Goal: Information Seeking & Learning: Learn about a topic

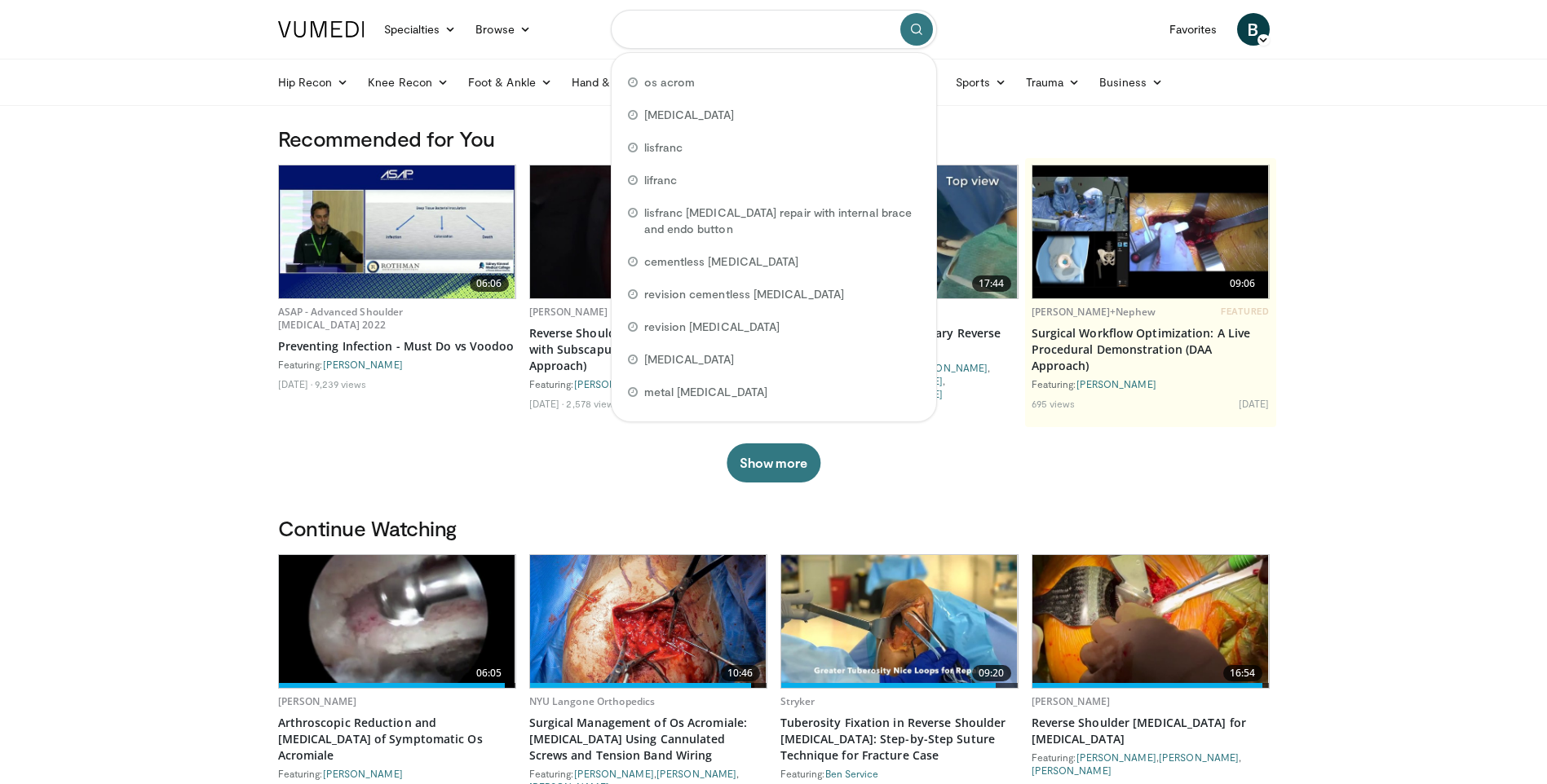
click at [737, 30] on input "Search topics, interventions" at bounding box center [774, 29] width 326 height 39
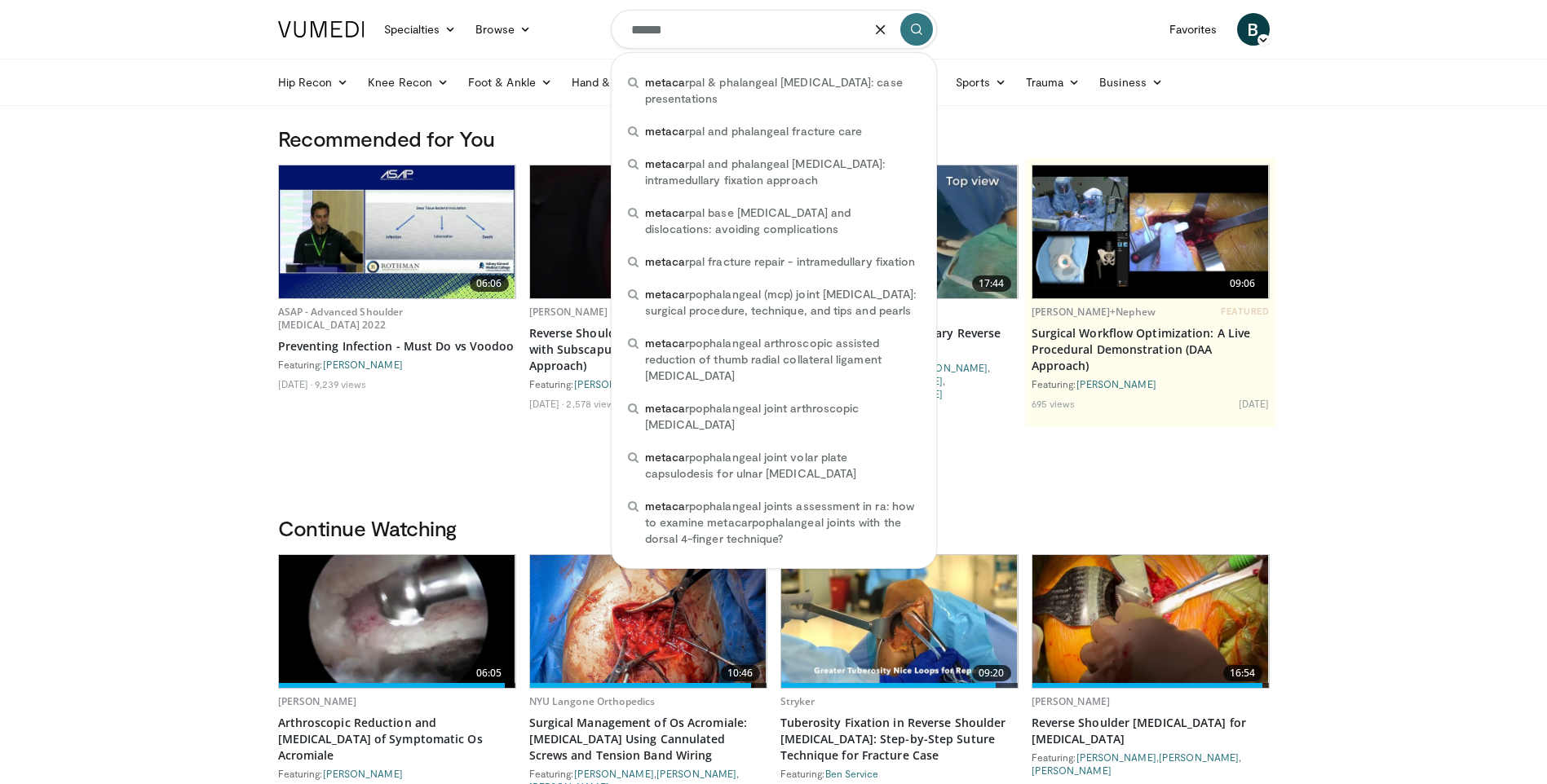
type input "******"
click at [999, 133] on h3 "Recommended for You" at bounding box center [774, 139] width 991 height 26
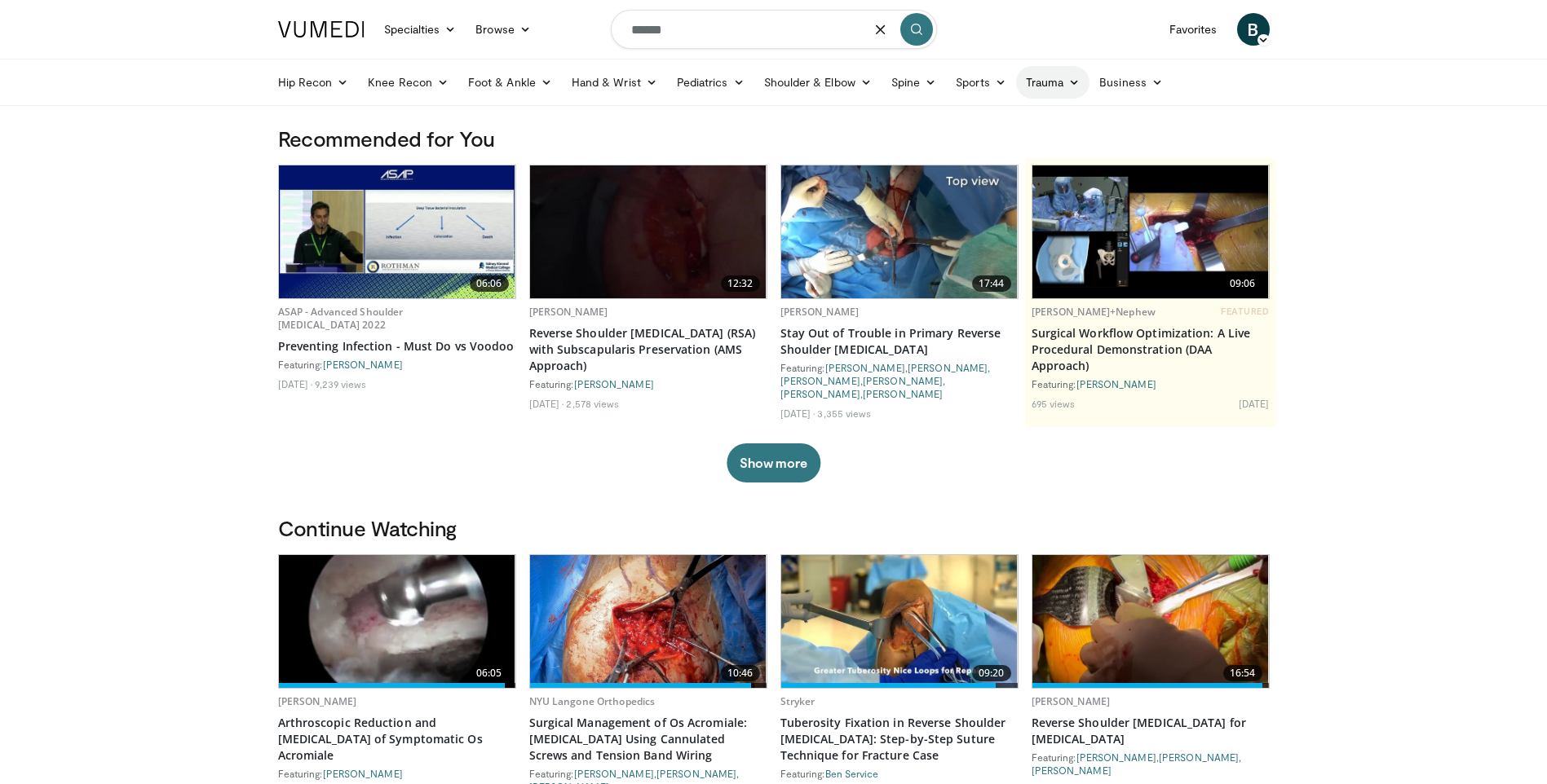
click at [1045, 86] on link "Trauma" at bounding box center [1053, 82] width 75 height 33
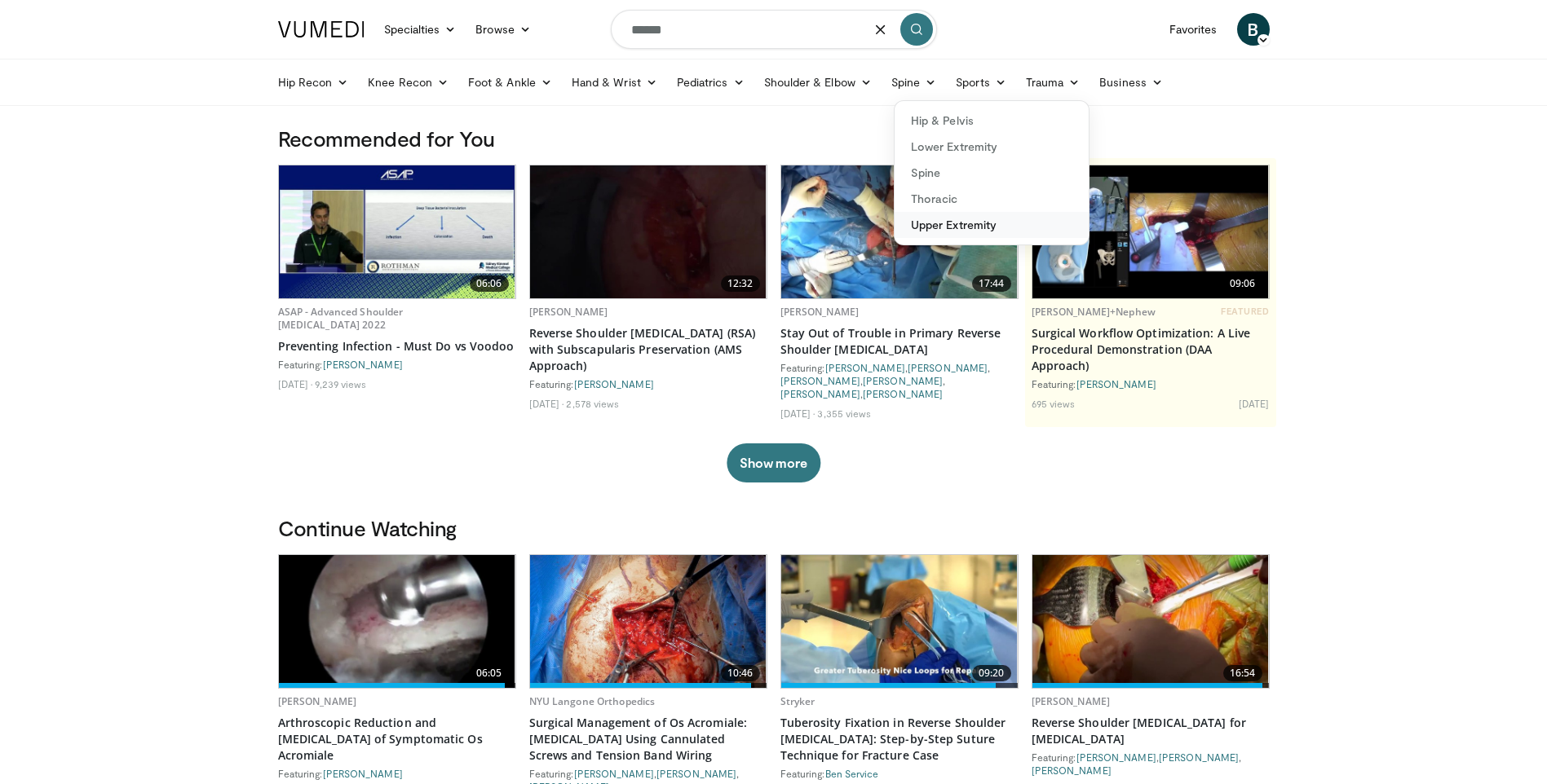
click at [939, 223] on link "Upper Extremity" at bounding box center [991, 225] width 194 height 26
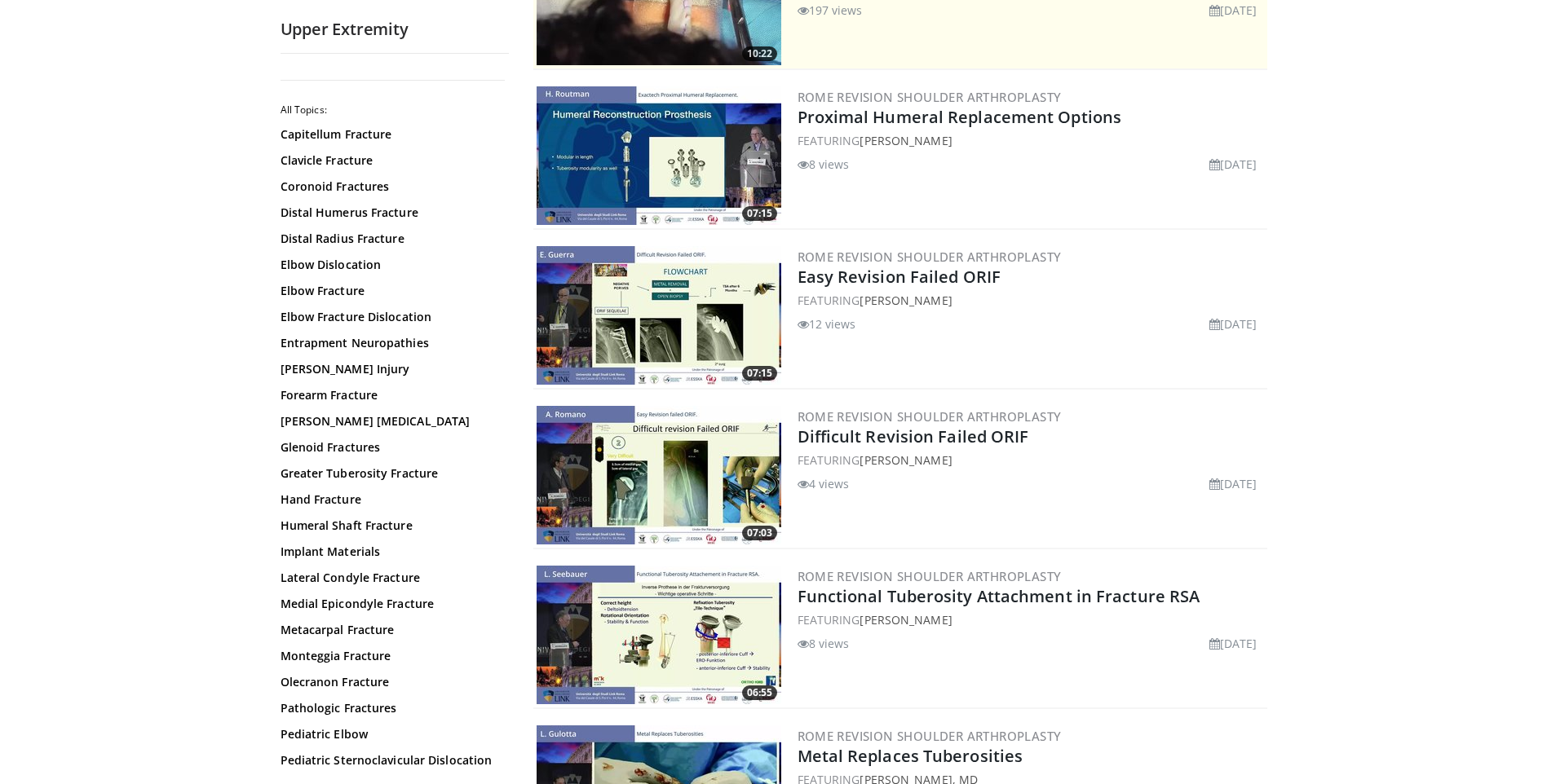
scroll to position [272, 0]
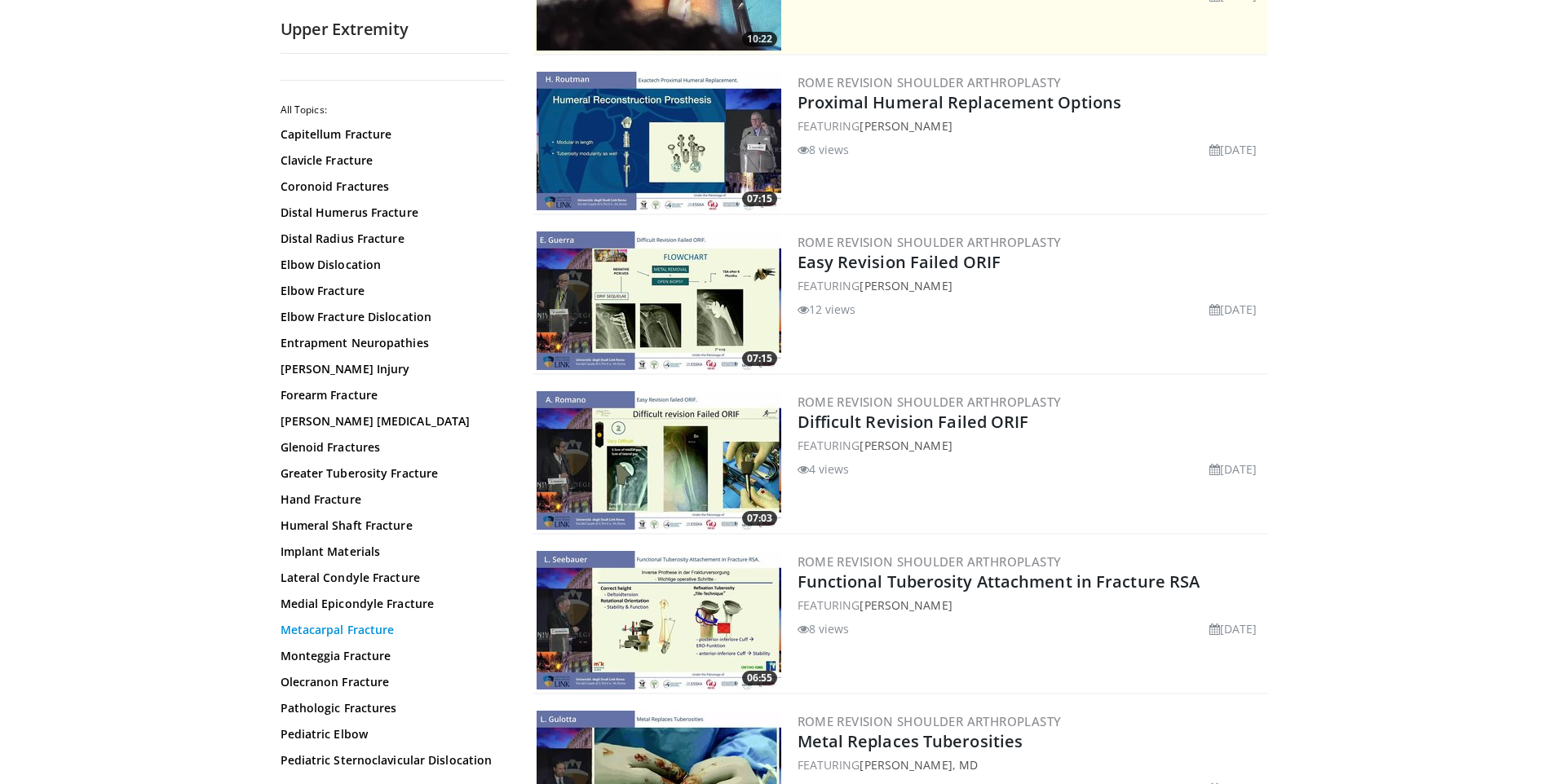
click at [369, 630] on link "Metacarpal Fracture" at bounding box center [391, 630] width 220 height 16
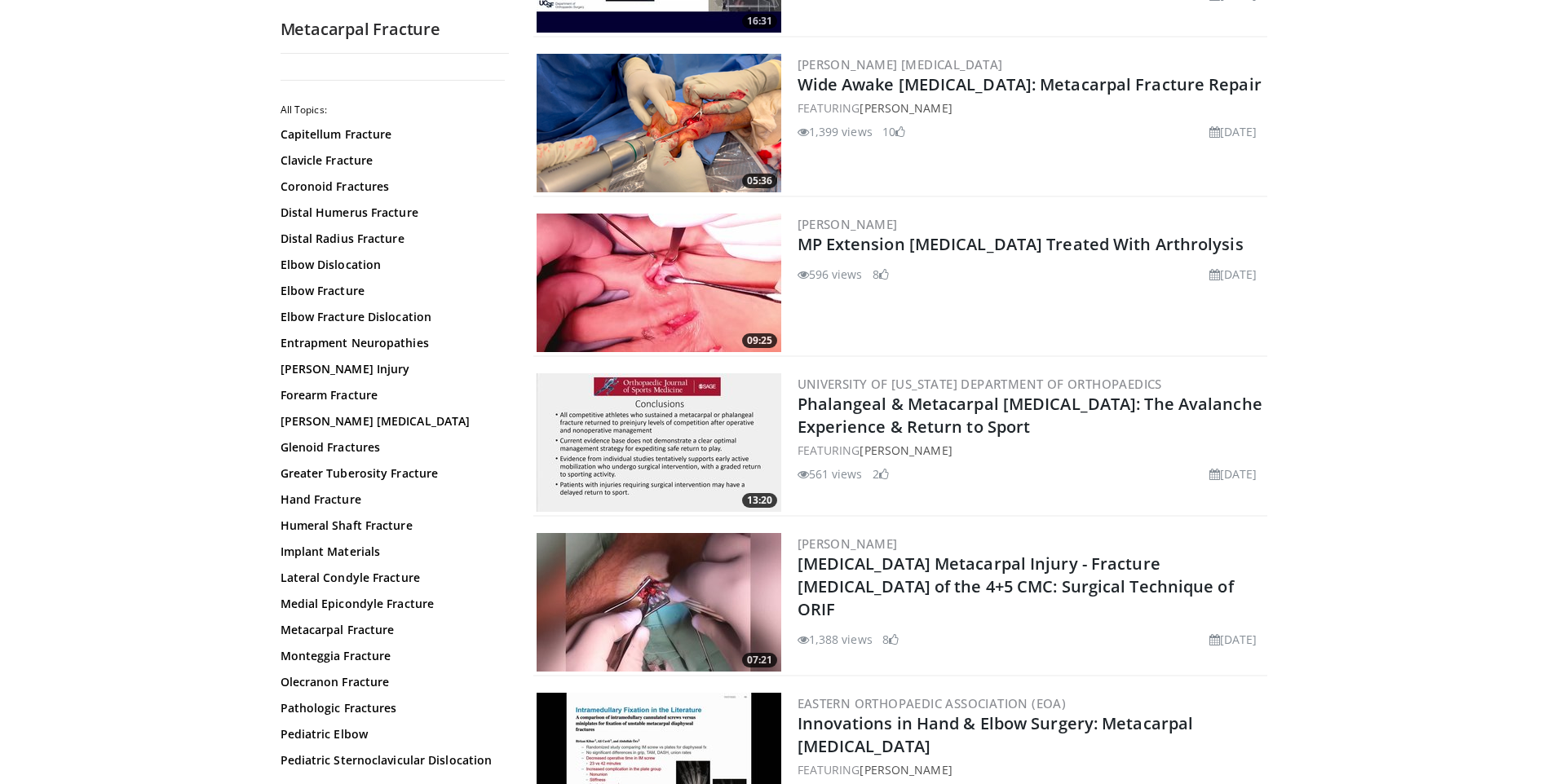
scroll to position [2436, 0]
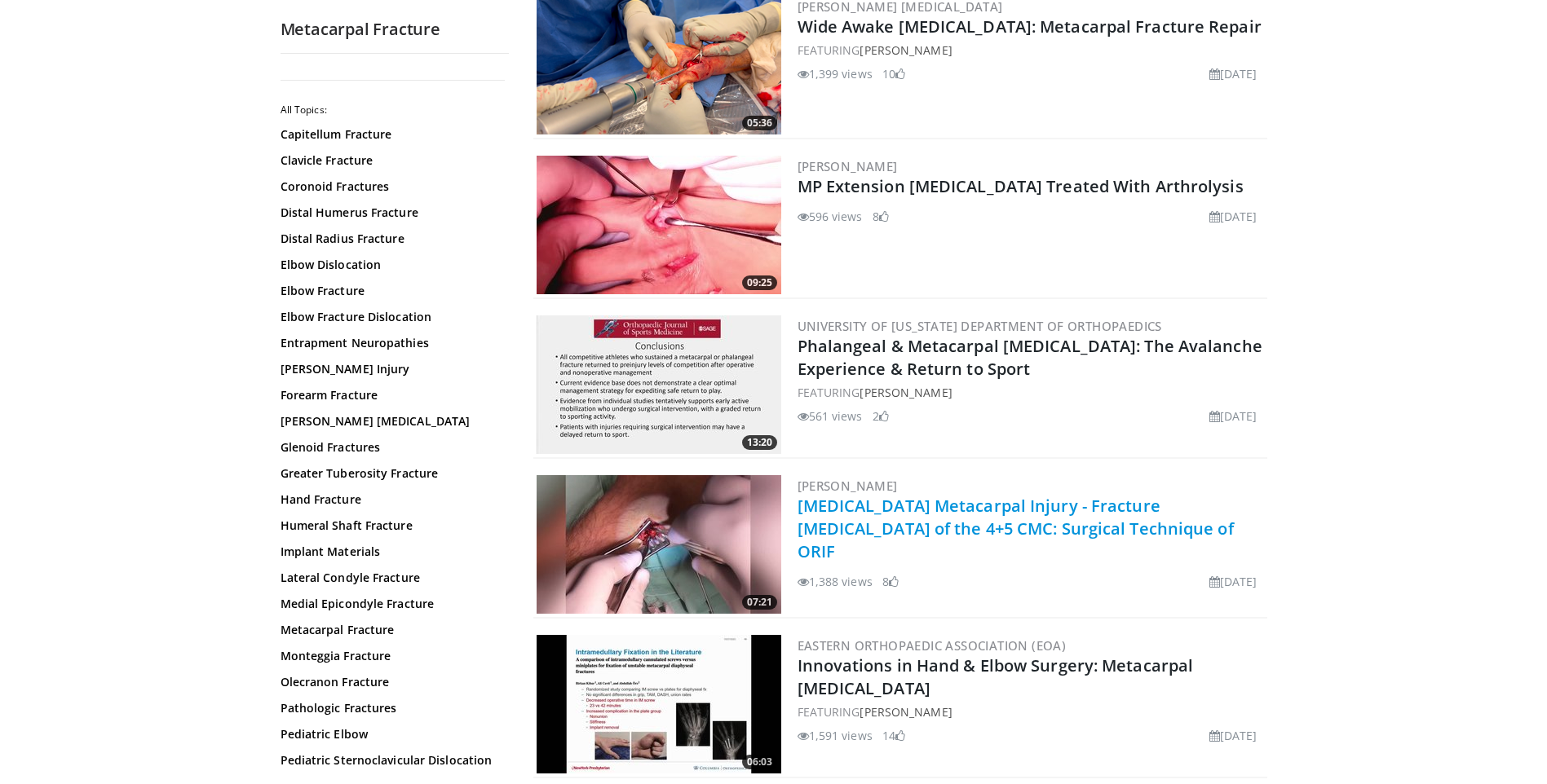
click at [933, 495] on link "Hamate Metacarpal Injury - Fracture Dislocation of the 4+5 CMC: Surgical Techni…" at bounding box center [1015, 528] width 436 height 68
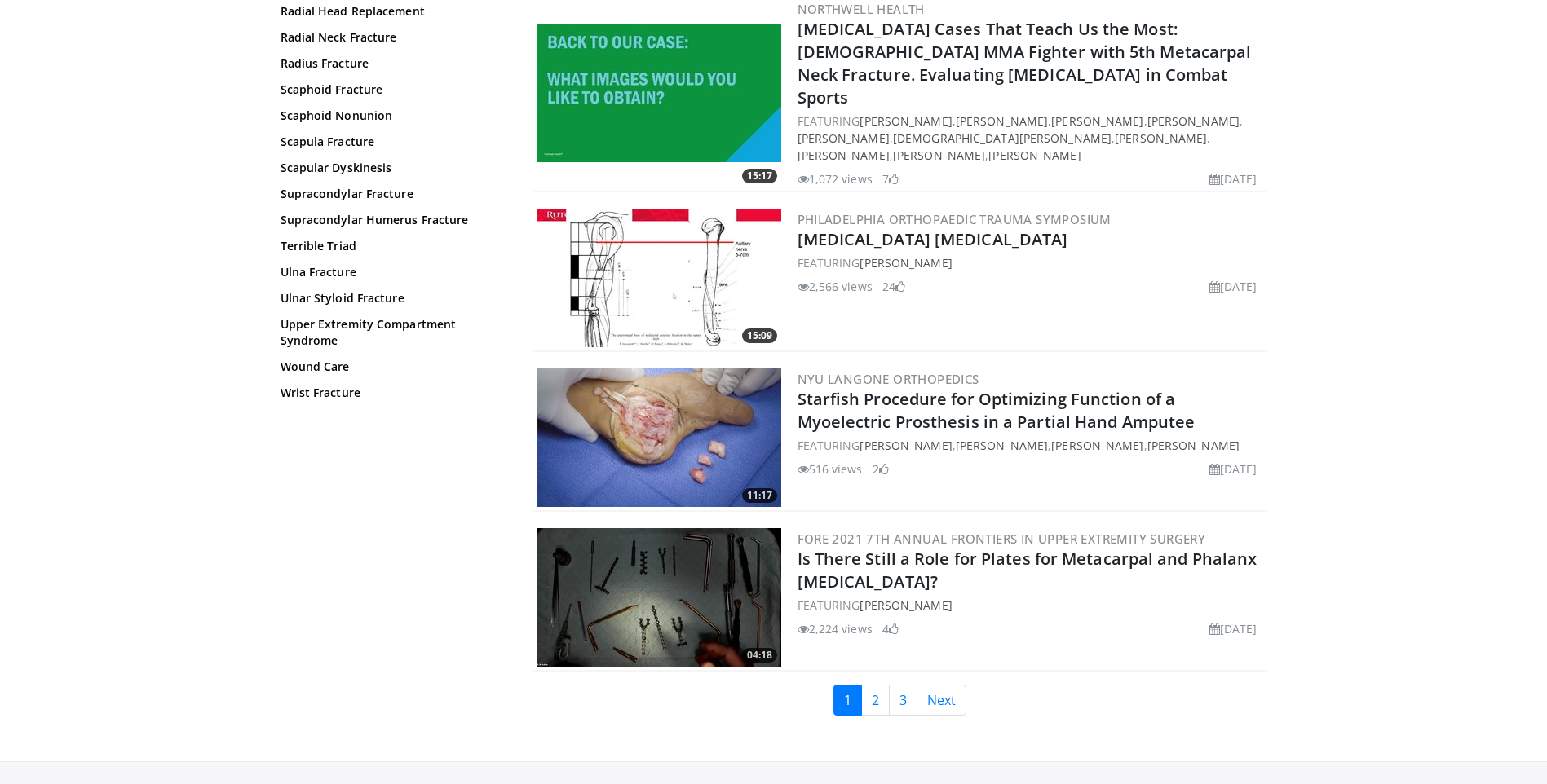
scroll to position [3624, 0]
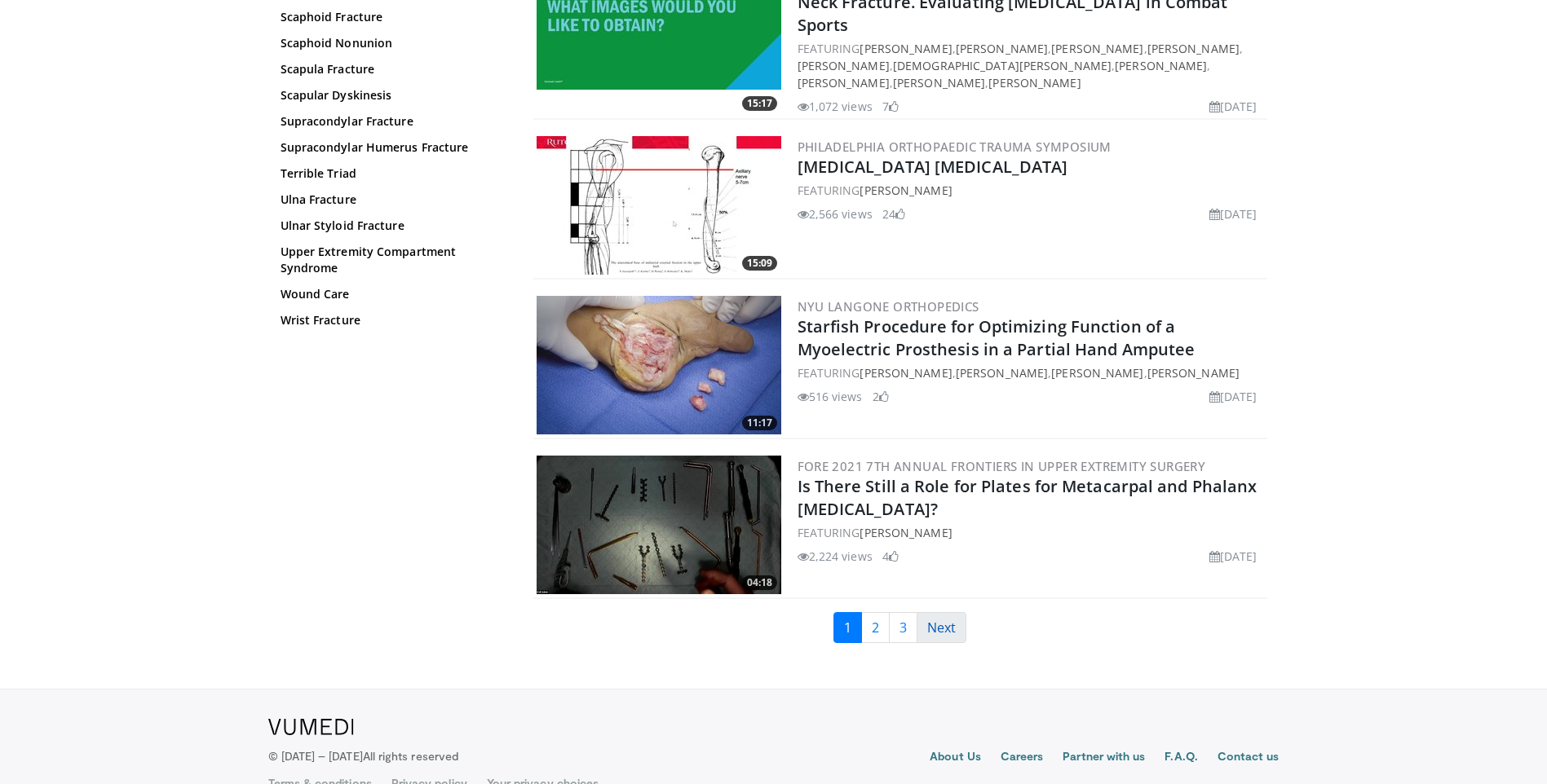
click at [940, 612] on link "Next" at bounding box center [941, 628] width 49 height 31
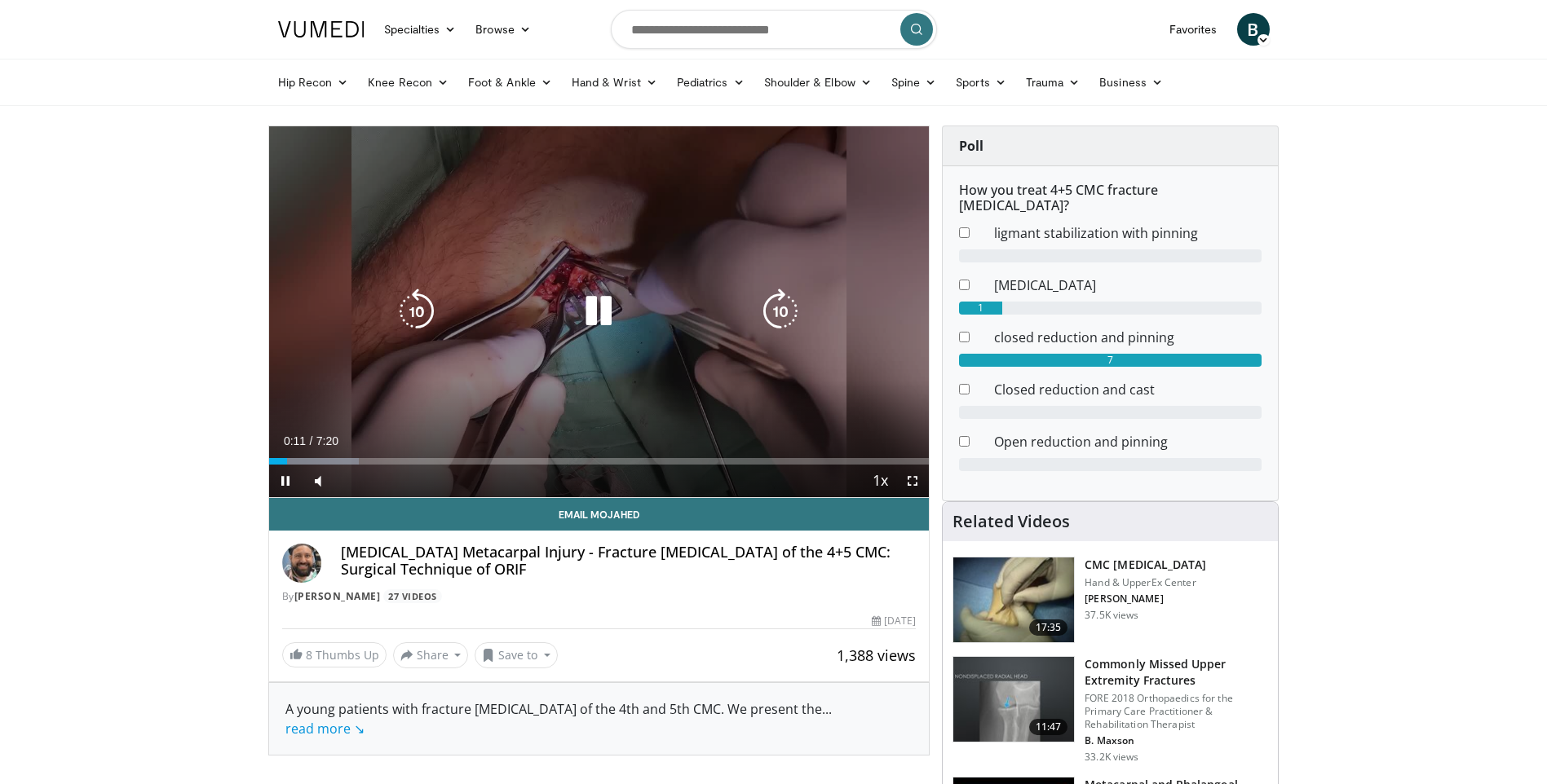
click at [608, 301] on icon "Video Player" at bounding box center [598, 311] width 46 height 46
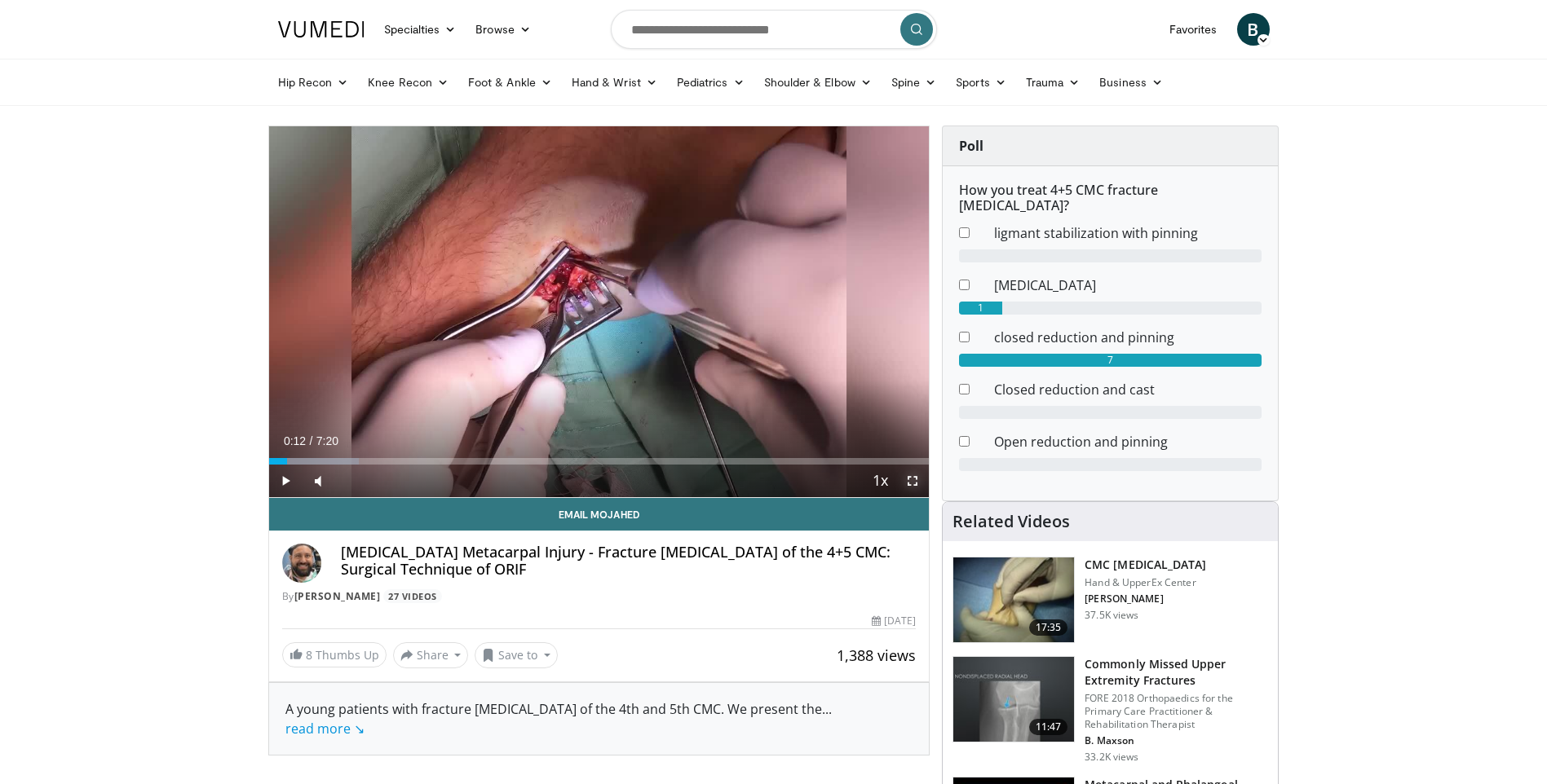
click at [912, 478] on span "Video Player" at bounding box center [913, 481] width 33 height 33
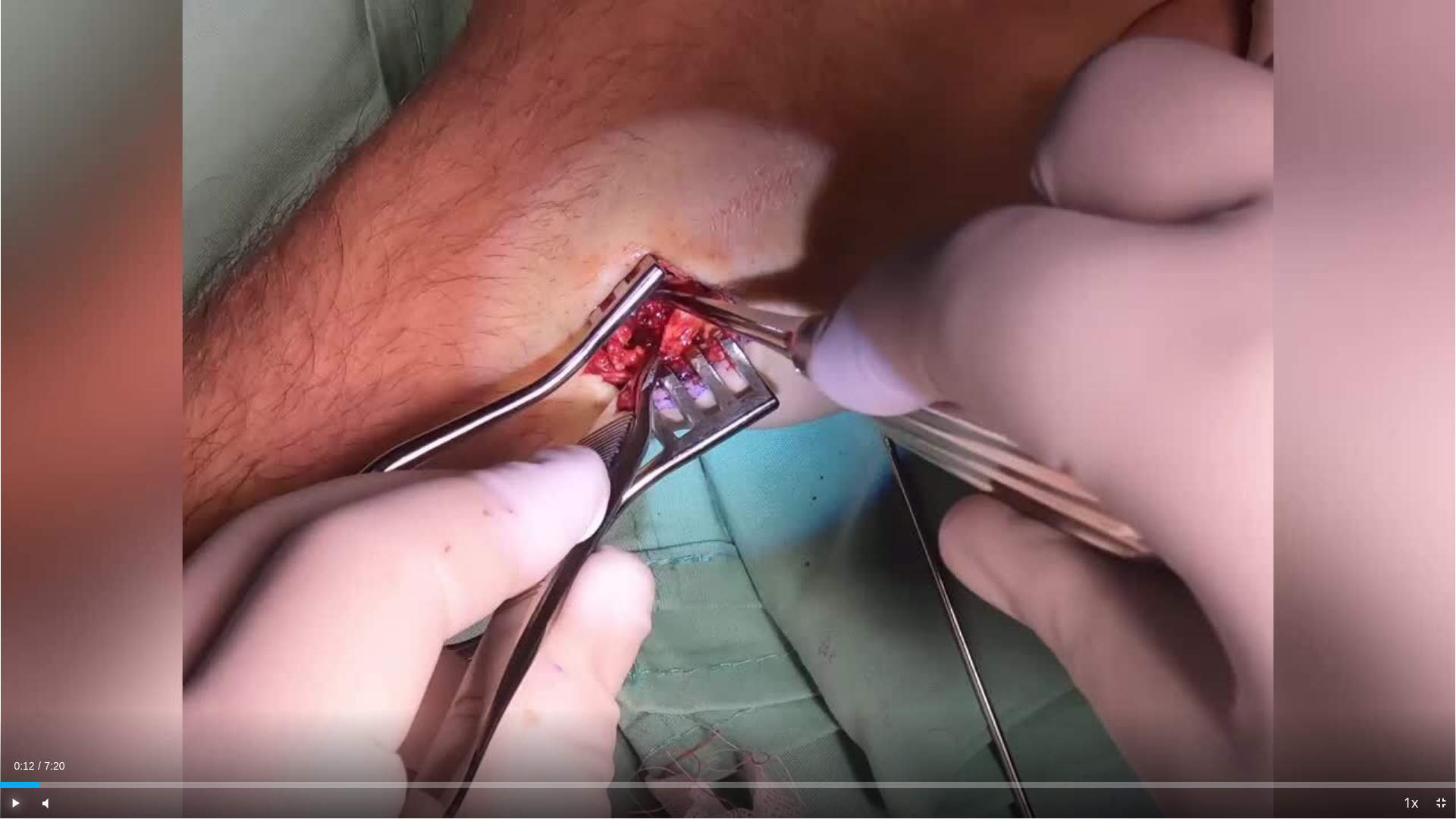
click at [15, 729] on span "Video Player" at bounding box center [15, 804] width 31 height 31
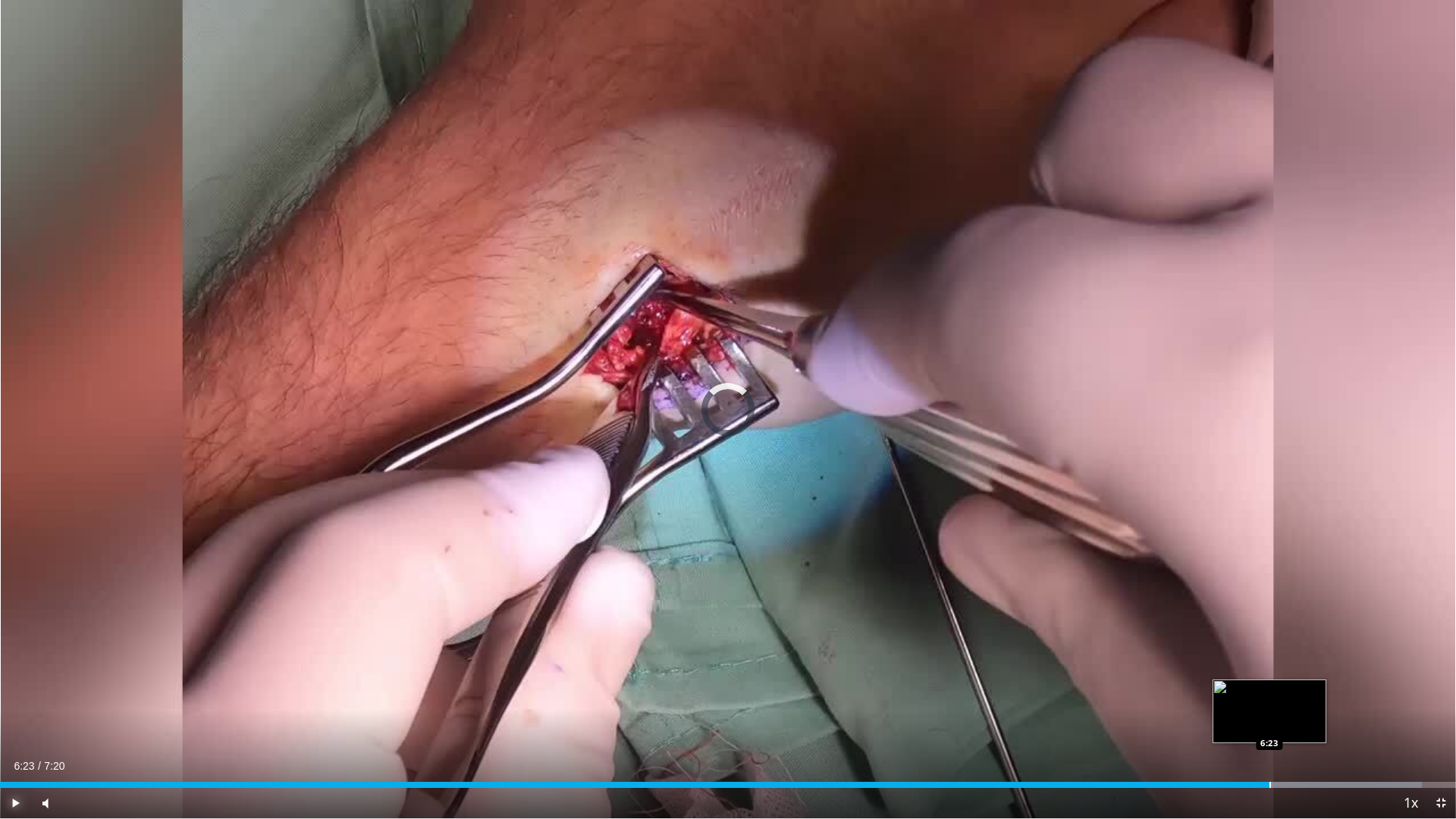
click at [1269, 729] on div "Progress Bar" at bounding box center [1270, 785] width 2 height 6
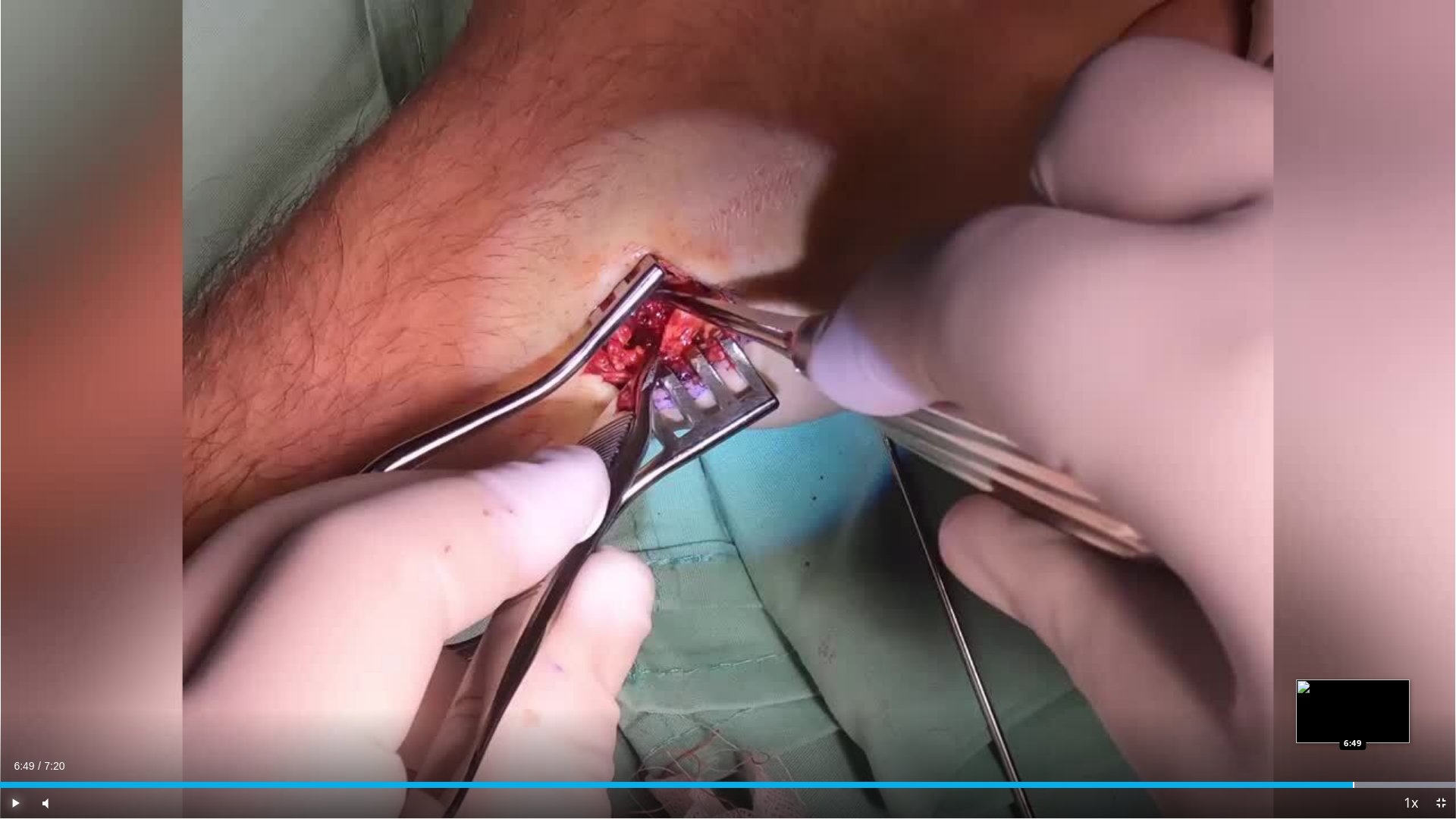
click at [1353, 729] on div "Progress Bar" at bounding box center [1354, 785] width 2 height 6
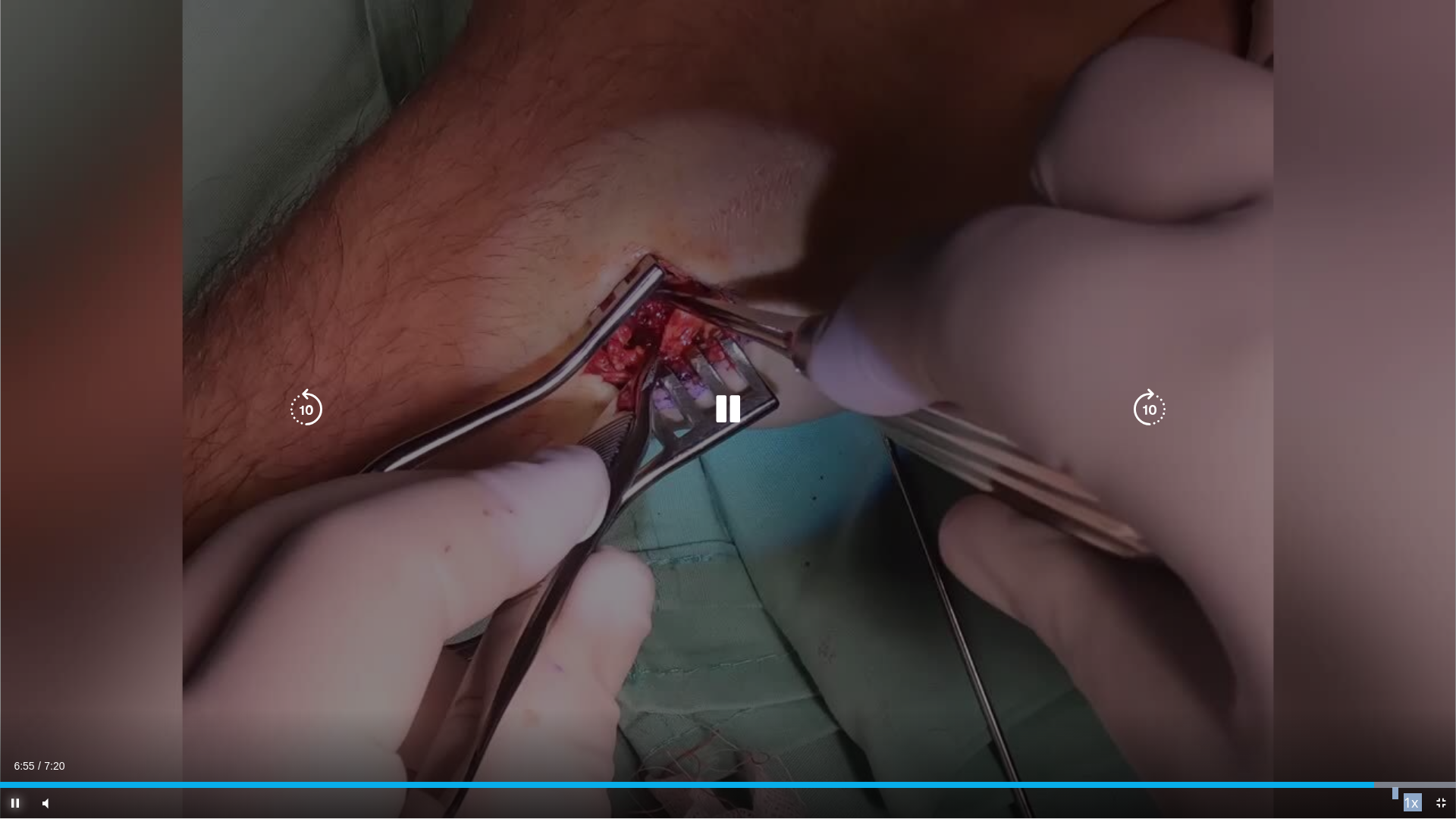
drag, startPoint x: 16, startPoint y: 795, endPoint x: 1155, endPoint y: 701, distance: 1142.9
click at [1155, 701] on video-js "**********" at bounding box center [728, 410] width 1456 height 819
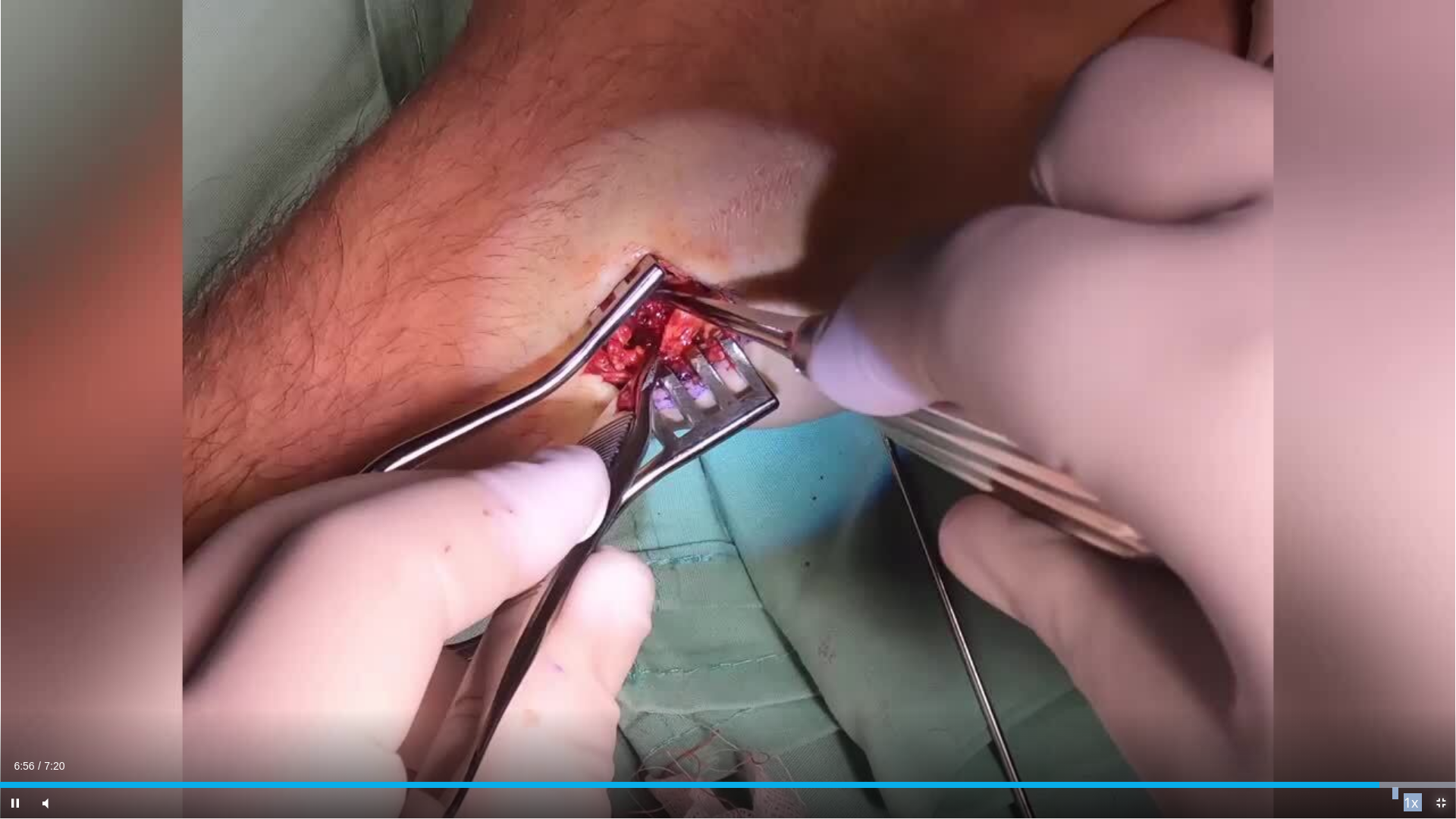
click at [1436, 729] on span "Video Player" at bounding box center [1441, 804] width 31 height 31
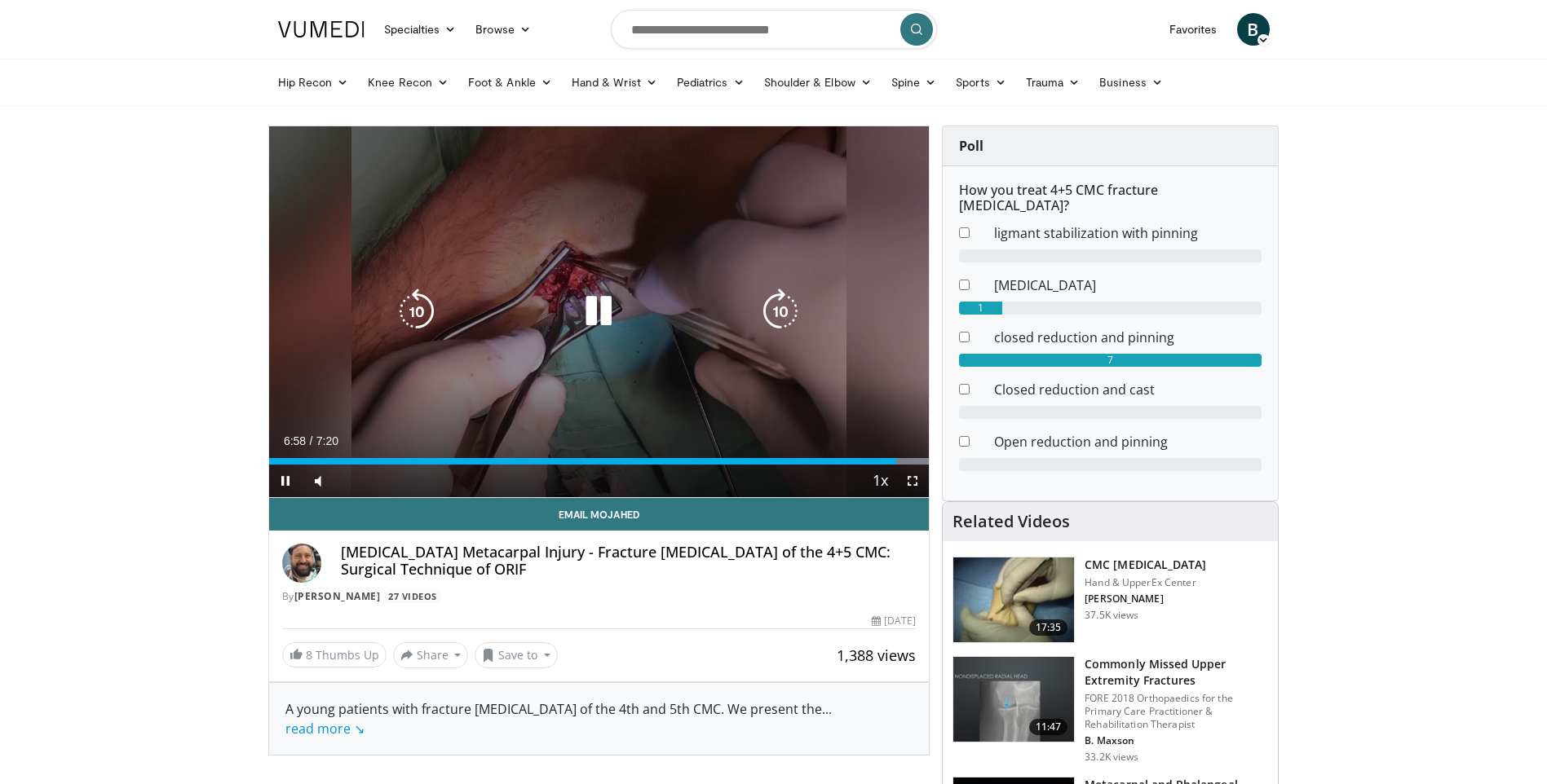
click at [561, 337] on div "10 seconds Tap to unmute" at bounding box center [600, 312] width 660 height 371
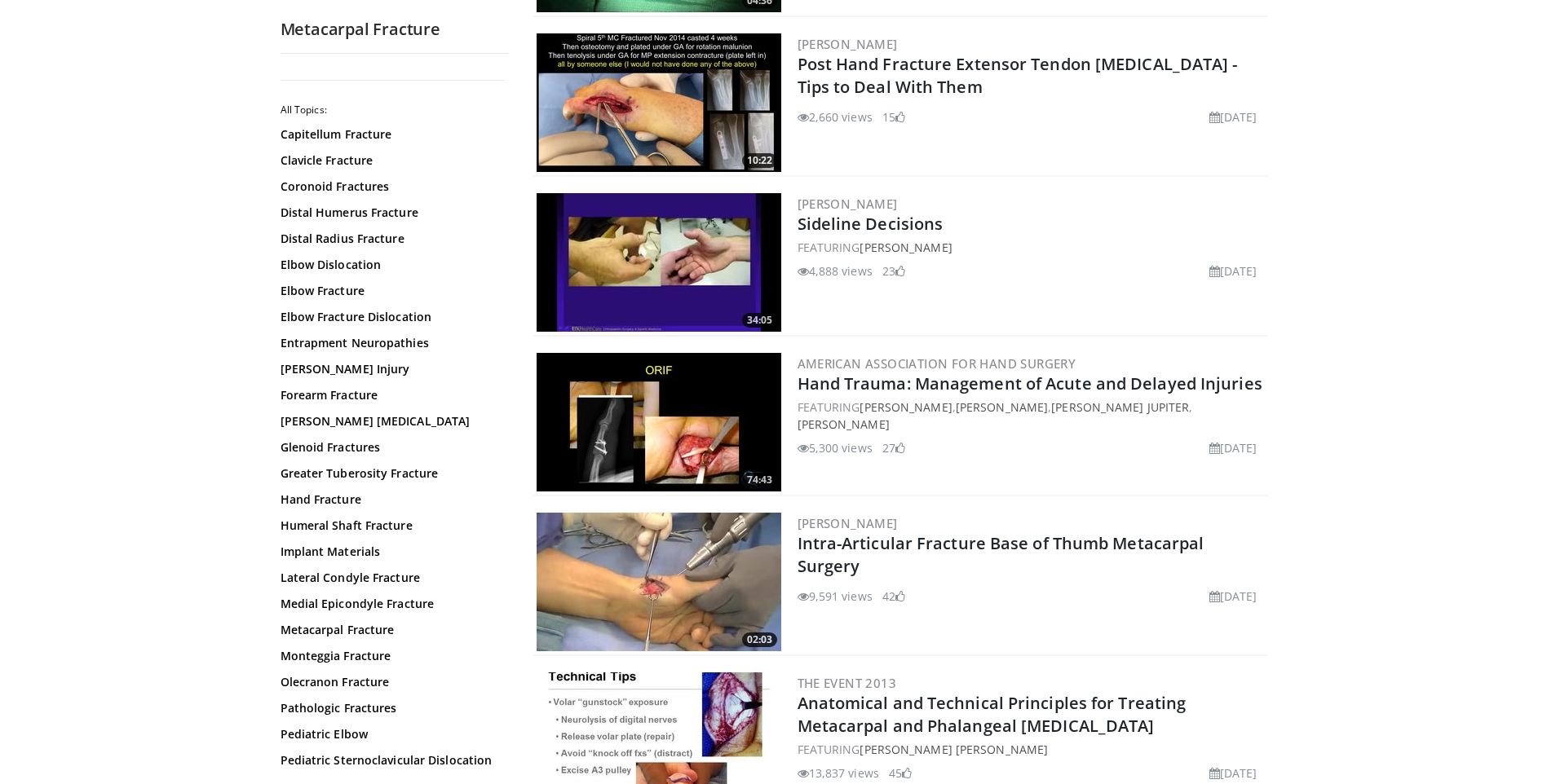
scroll to position [3596, 0]
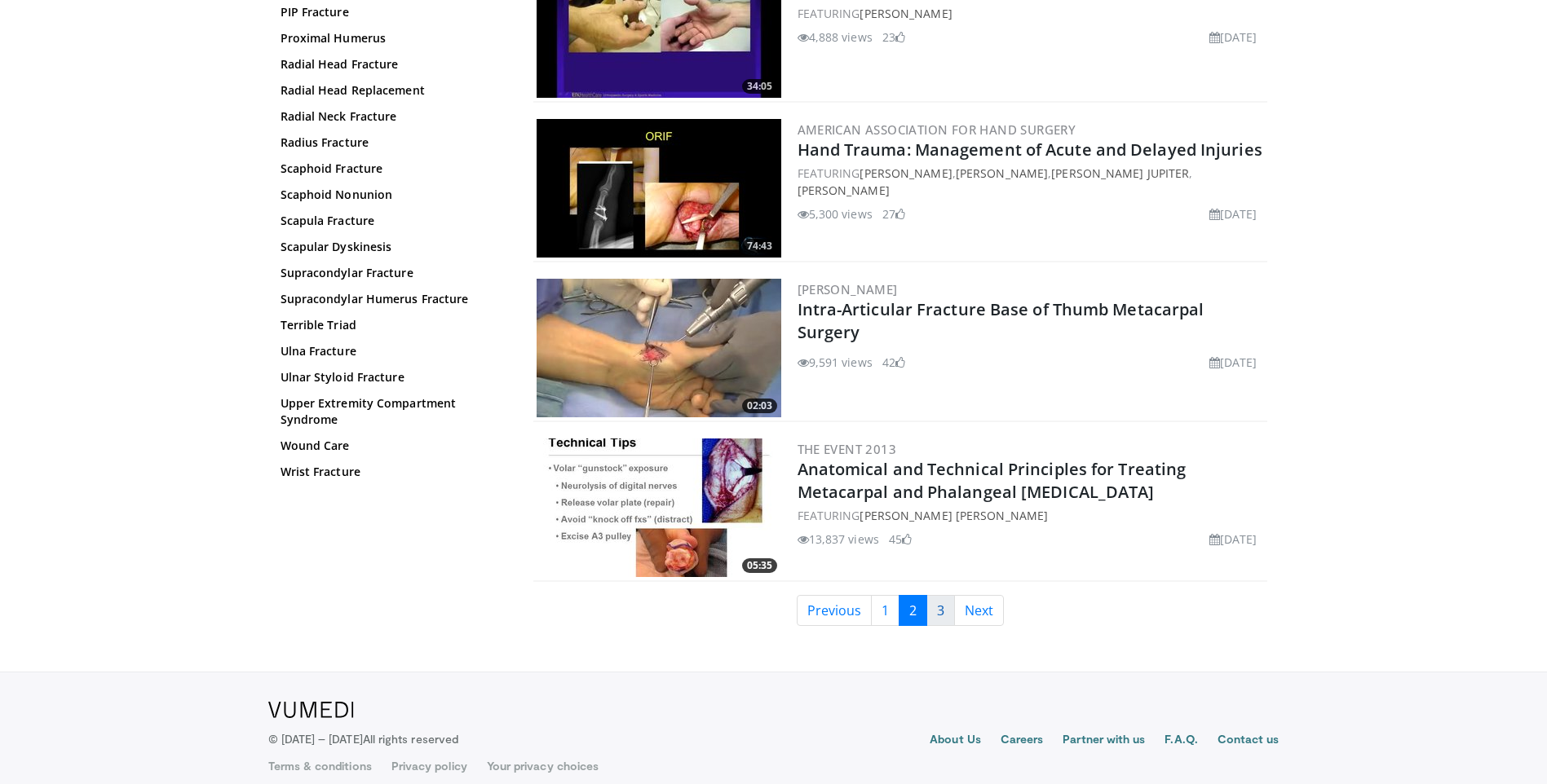
click at [942, 595] on link "3" at bounding box center [940, 611] width 29 height 31
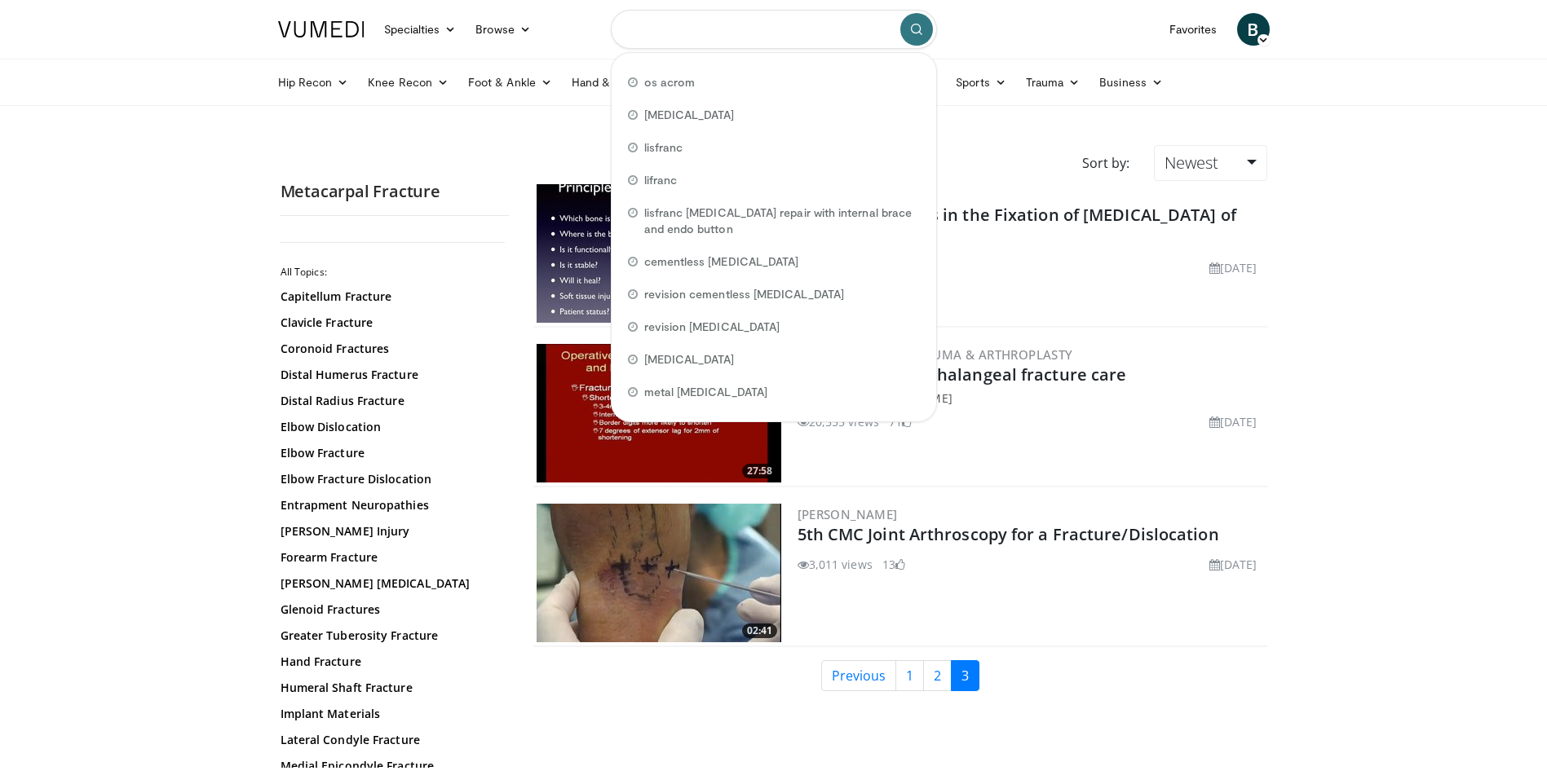
click at [738, 35] on input "Search topics, interventions" at bounding box center [774, 29] width 326 height 39
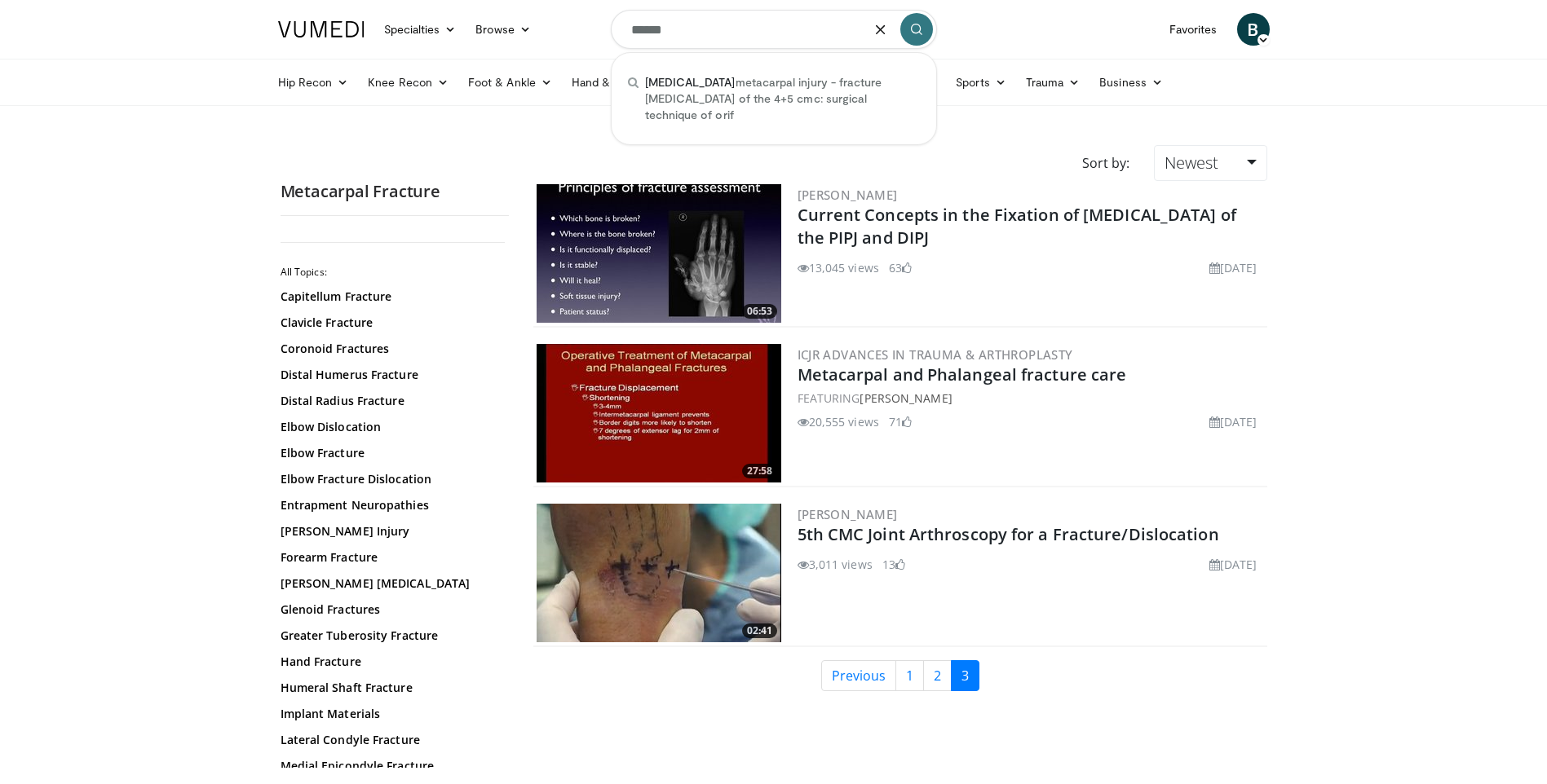
type input "******"
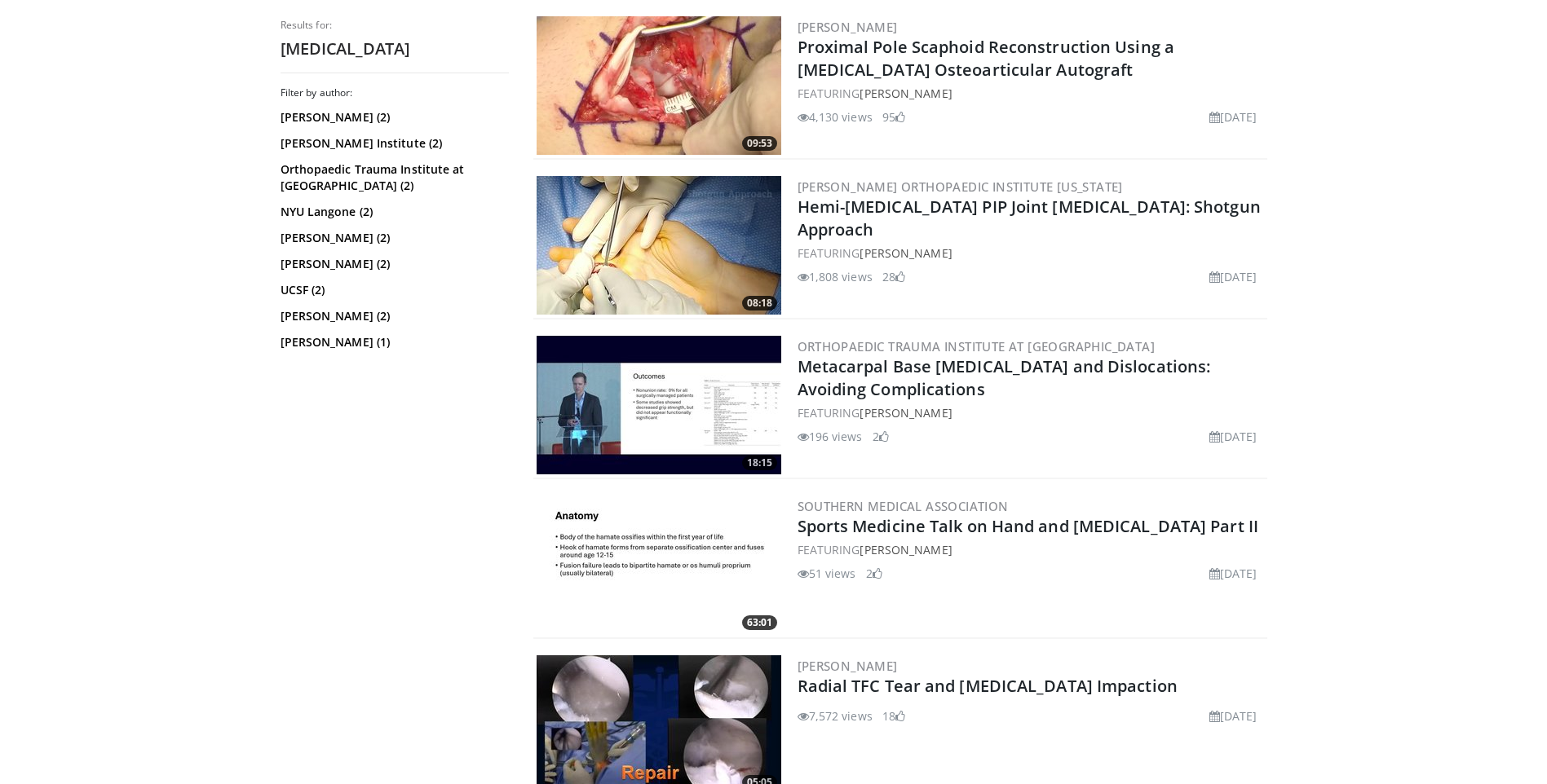
scroll to position [908, 0]
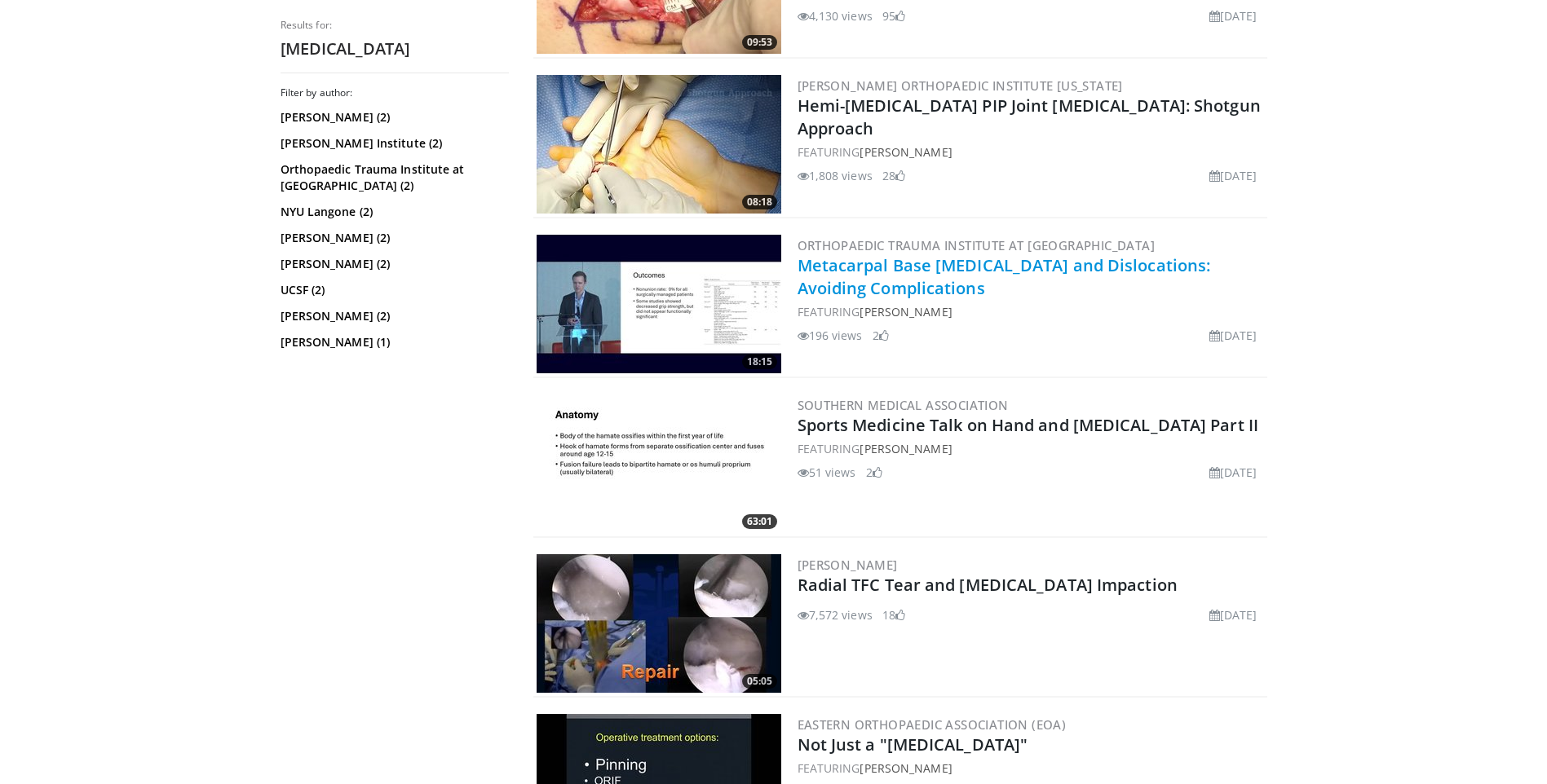
click at [865, 265] on link "Metacarpal Base [MEDICAL_DATA] and Dislocations: Avoiding Complications" at bounding box center [1004, 277] width 413 height 45
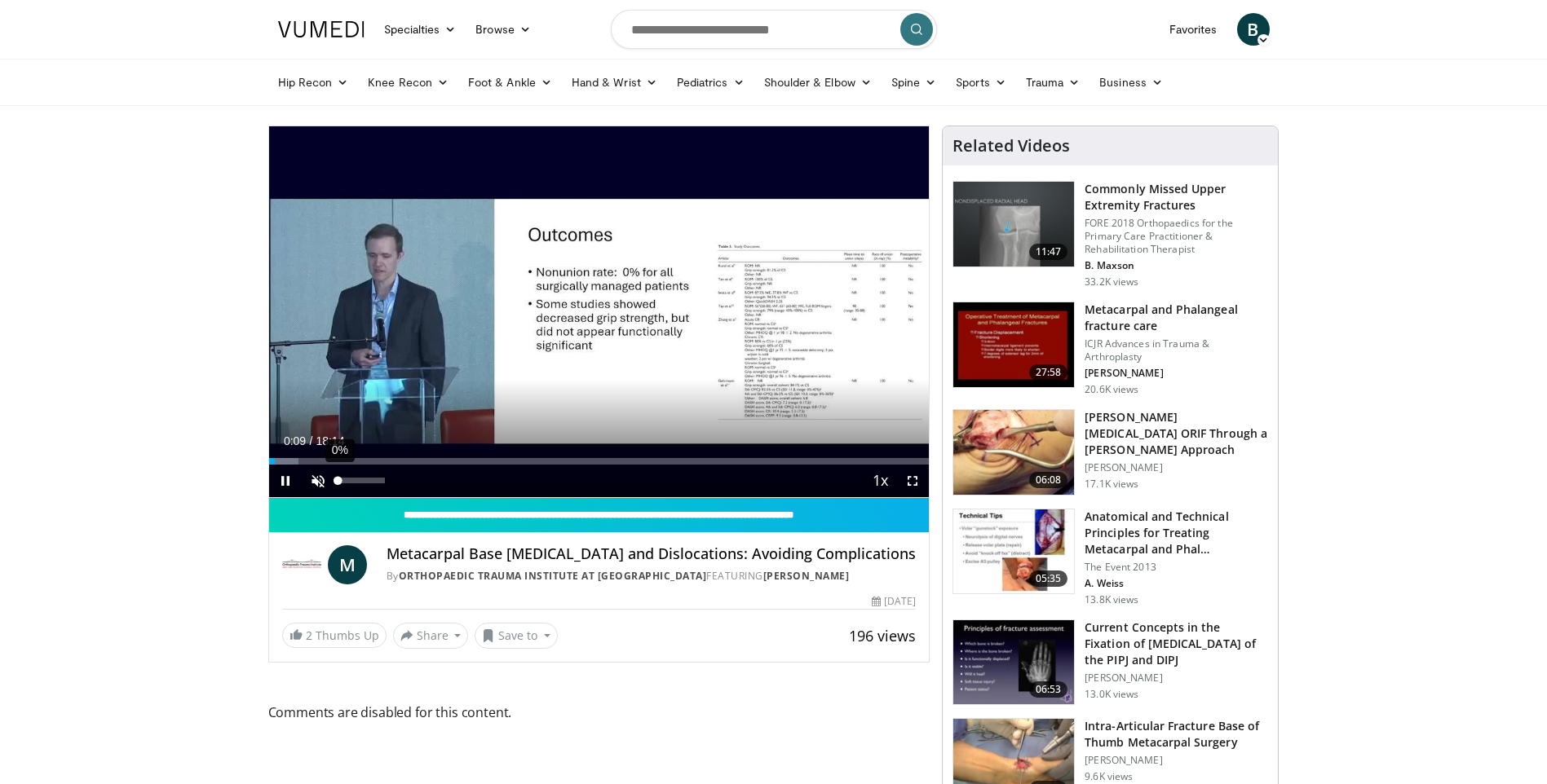
click at [338, 479] on div "Volume Level" at bounding box center [338, 480] width 0 height 6
click at [342, 479] on div "Volume Level" at bounding box center [340, 480] width 4 height 6
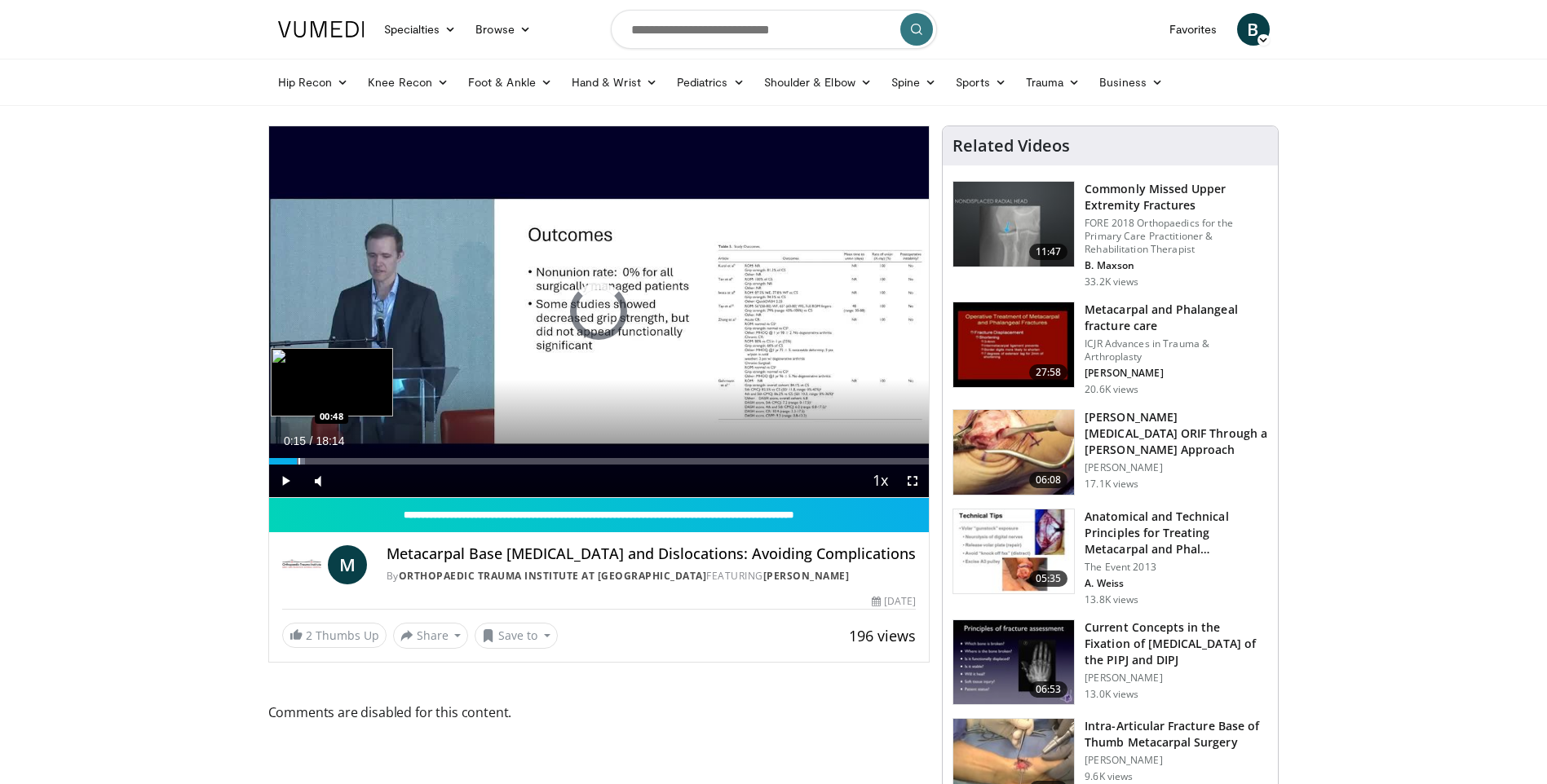
click at [298, 462] on div "Progress Bar" at bounding box center [299, 462] width 2 height 7
click at [322, 461] on div "Progress Bar" at bounding box center [323, 462] width 2 height 7
click at [348, 461] on div "Progress Bar" at bounding box center [349, 462] width 2 height 7
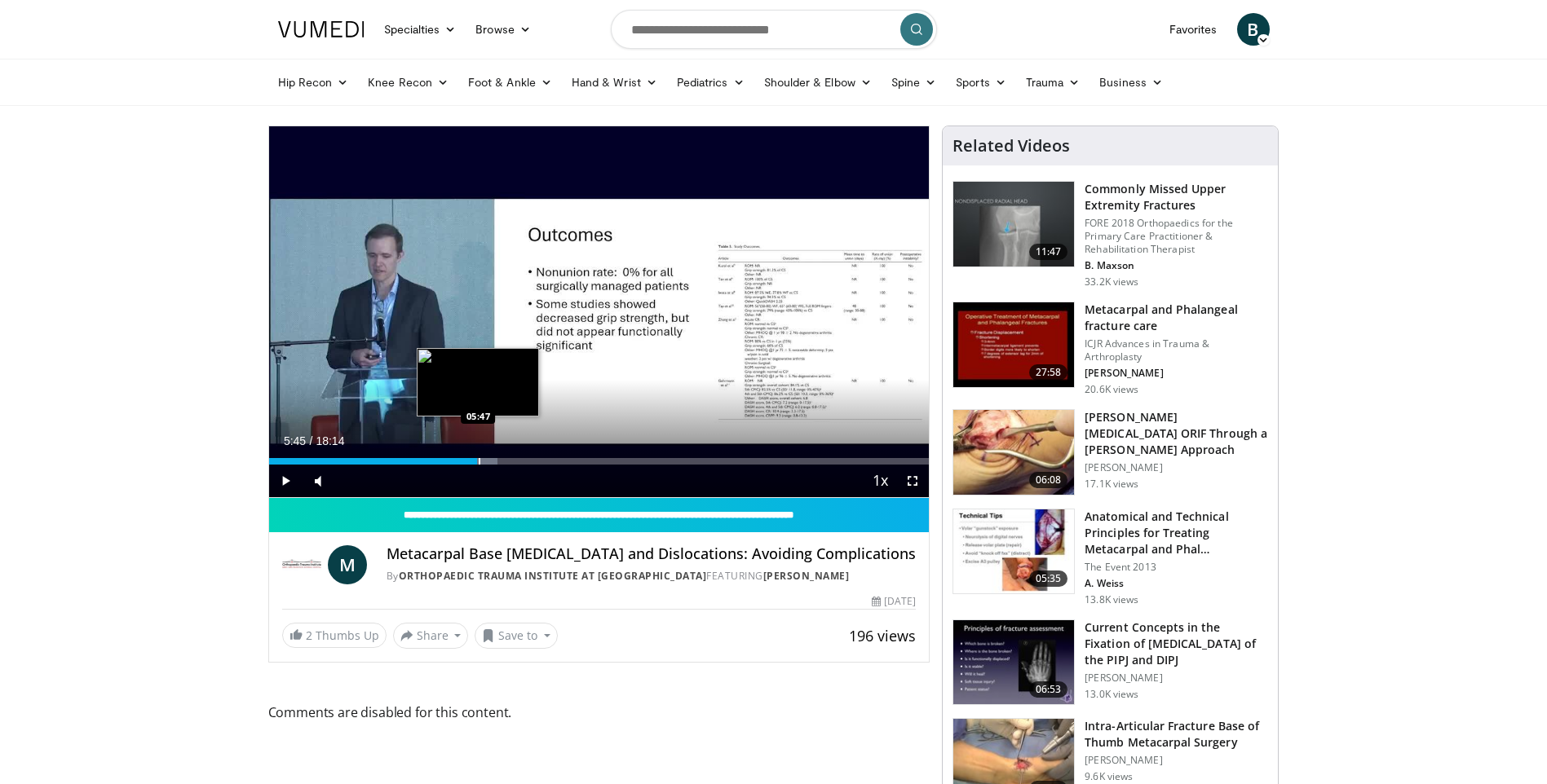
click at [478, 461] on div "Progress Bar" at bounding box center [479, 462] width 2 height 7
click at [908, 478] on span "Video Player" at bounding box center [913, 481] width 33 height 33
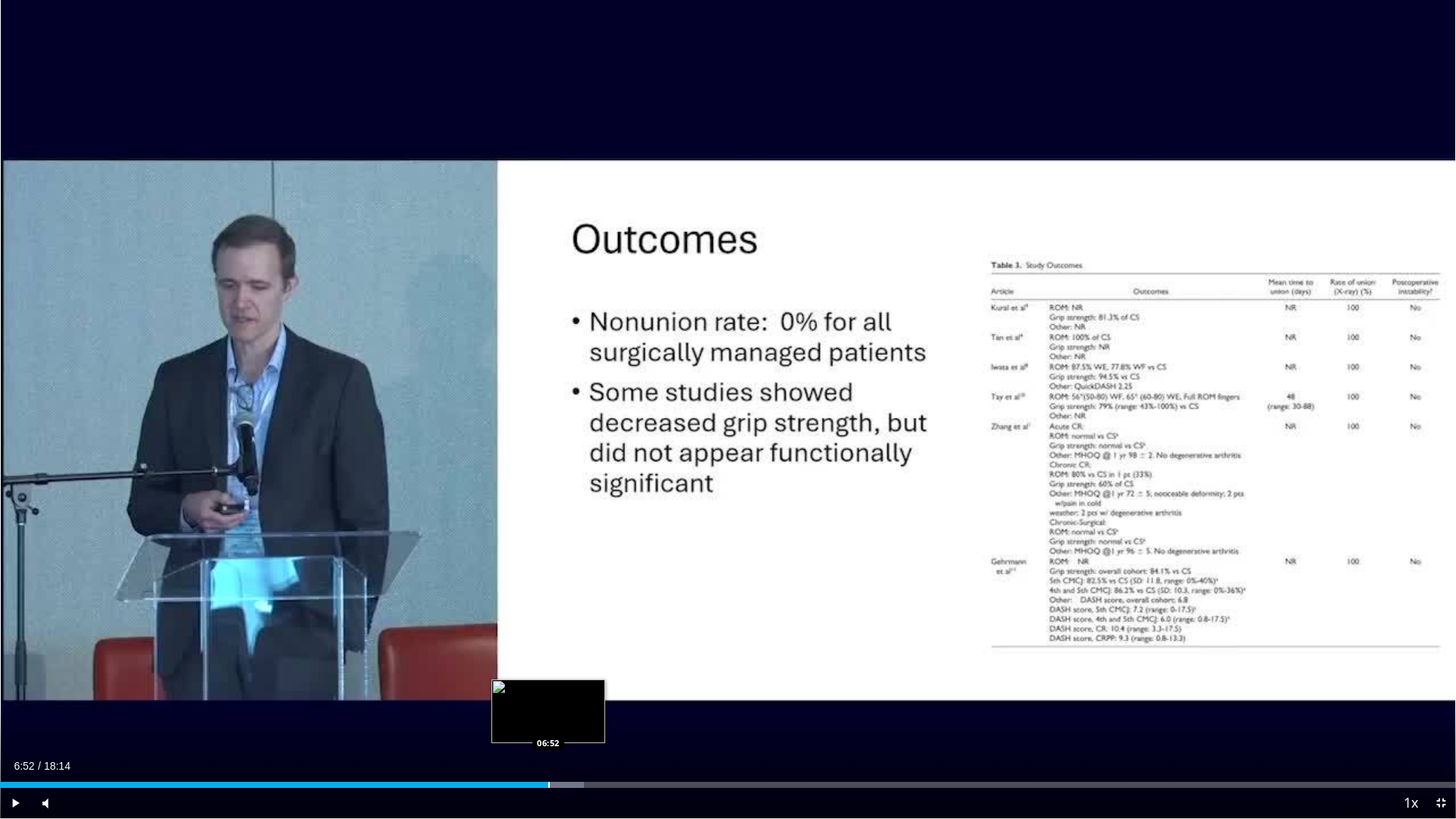
click at [548, 729] on div "Progress Bar" at bounding box center [549, 785] width 2 height 6
click at [608, 729] on div "Progress Bar" at bounding box center [608, 785] width 2 height 6
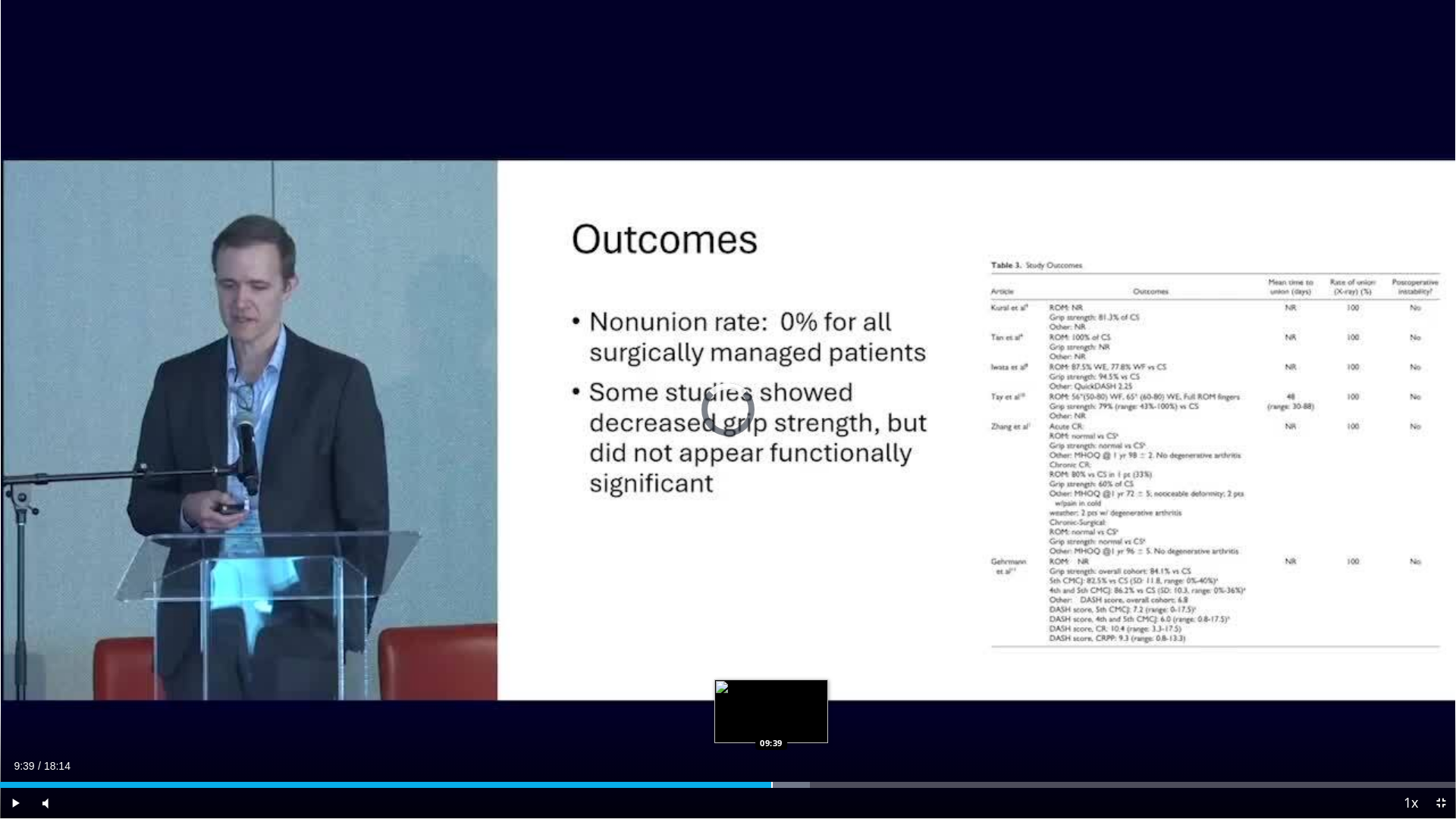
click at [771, 729] on div "Progress Bar" at bounding box center [772, 785] width 2 height 6
click at [836, 729] on video-js "**********" at bounding box center [728, 410] width 1456 height 819
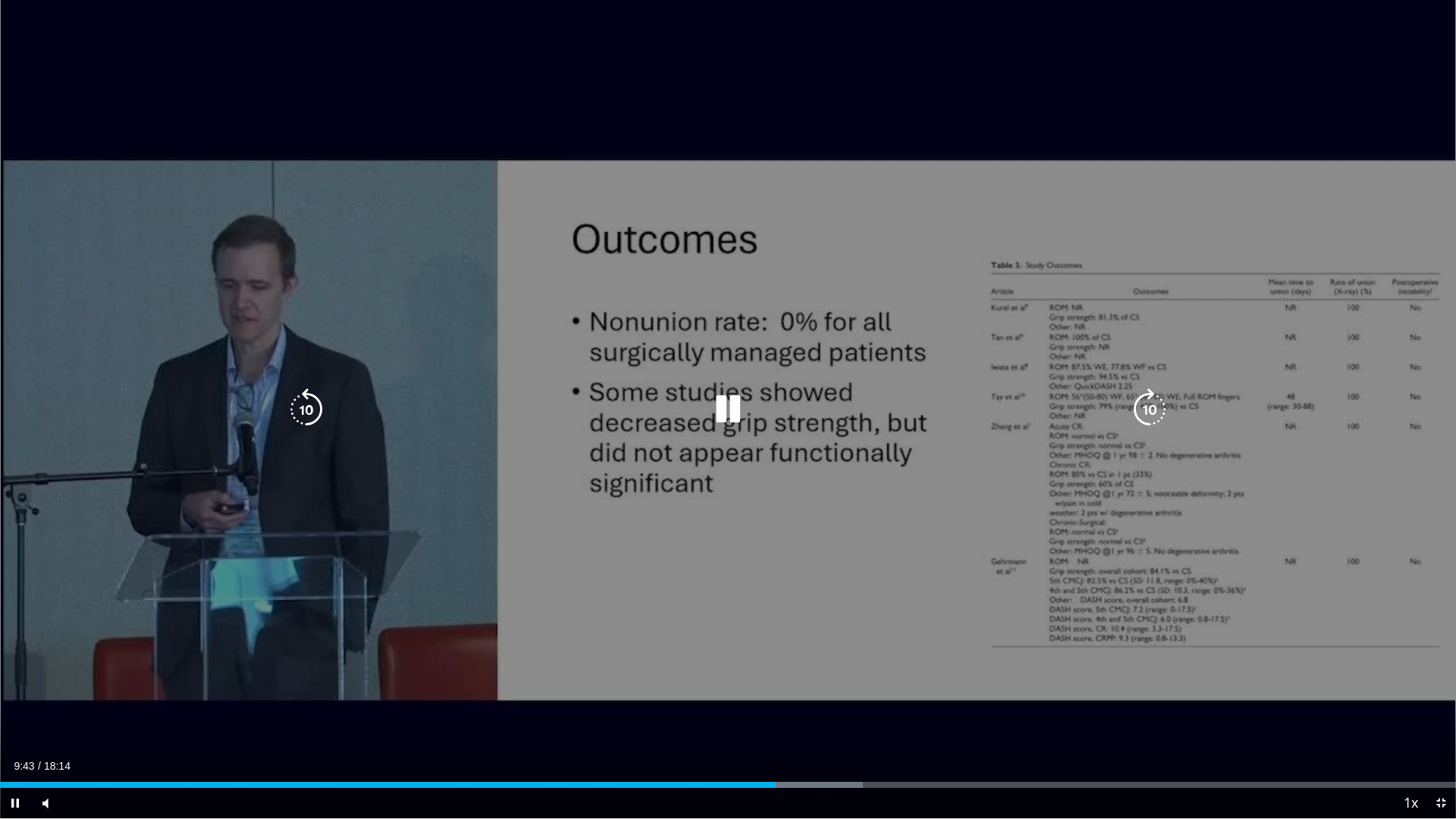
click at [836, 729] on video-js "**********" at bounding box center [728, 410] width 1456 height 819
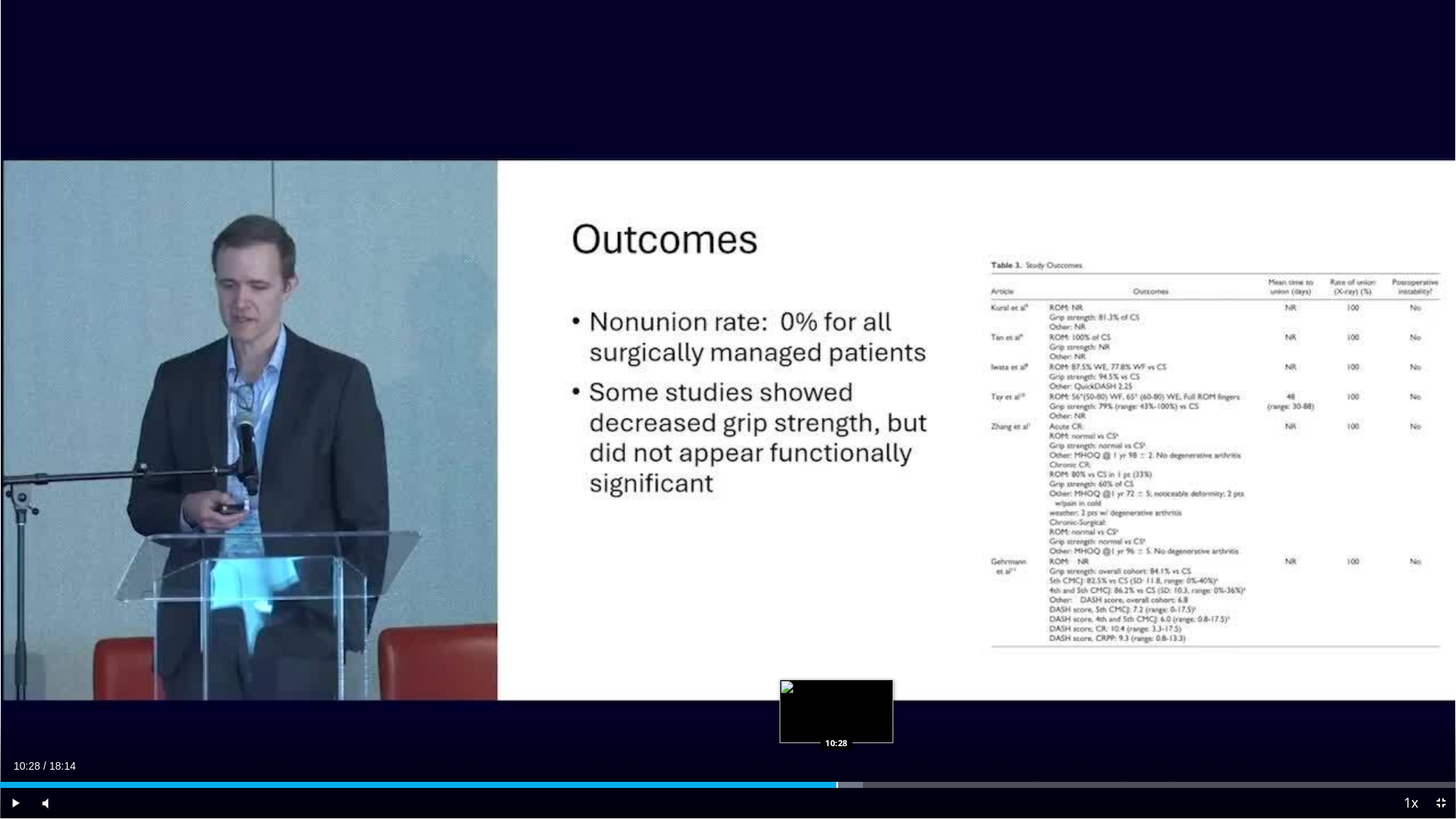
click at [836, 729] on div "Progress Bar" at bounding box center [837, 785] width 2 height 6
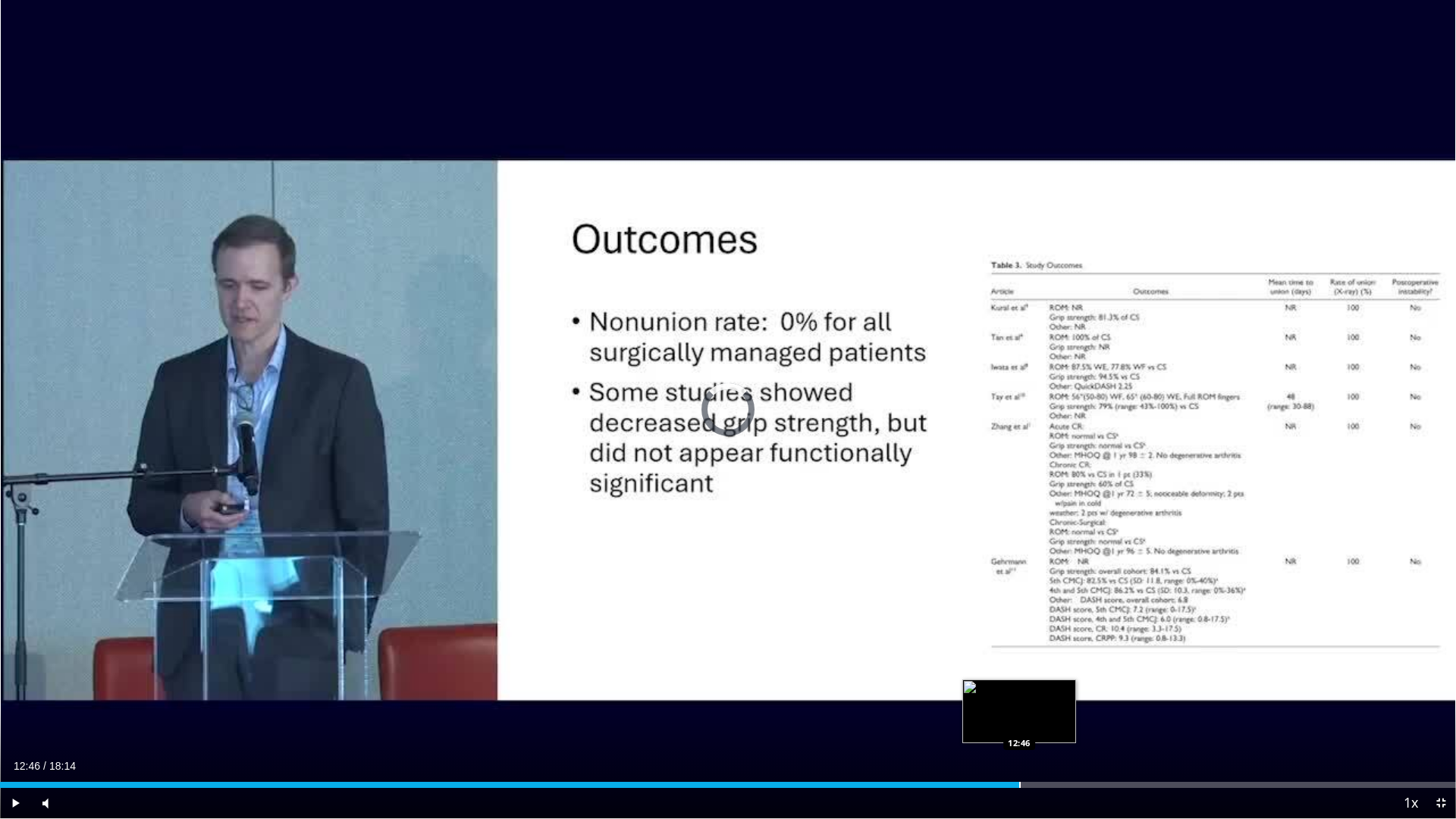
click at [1019, 729] on div "Progress Bar" at bounding box center [1020, 785] width 2 height 6
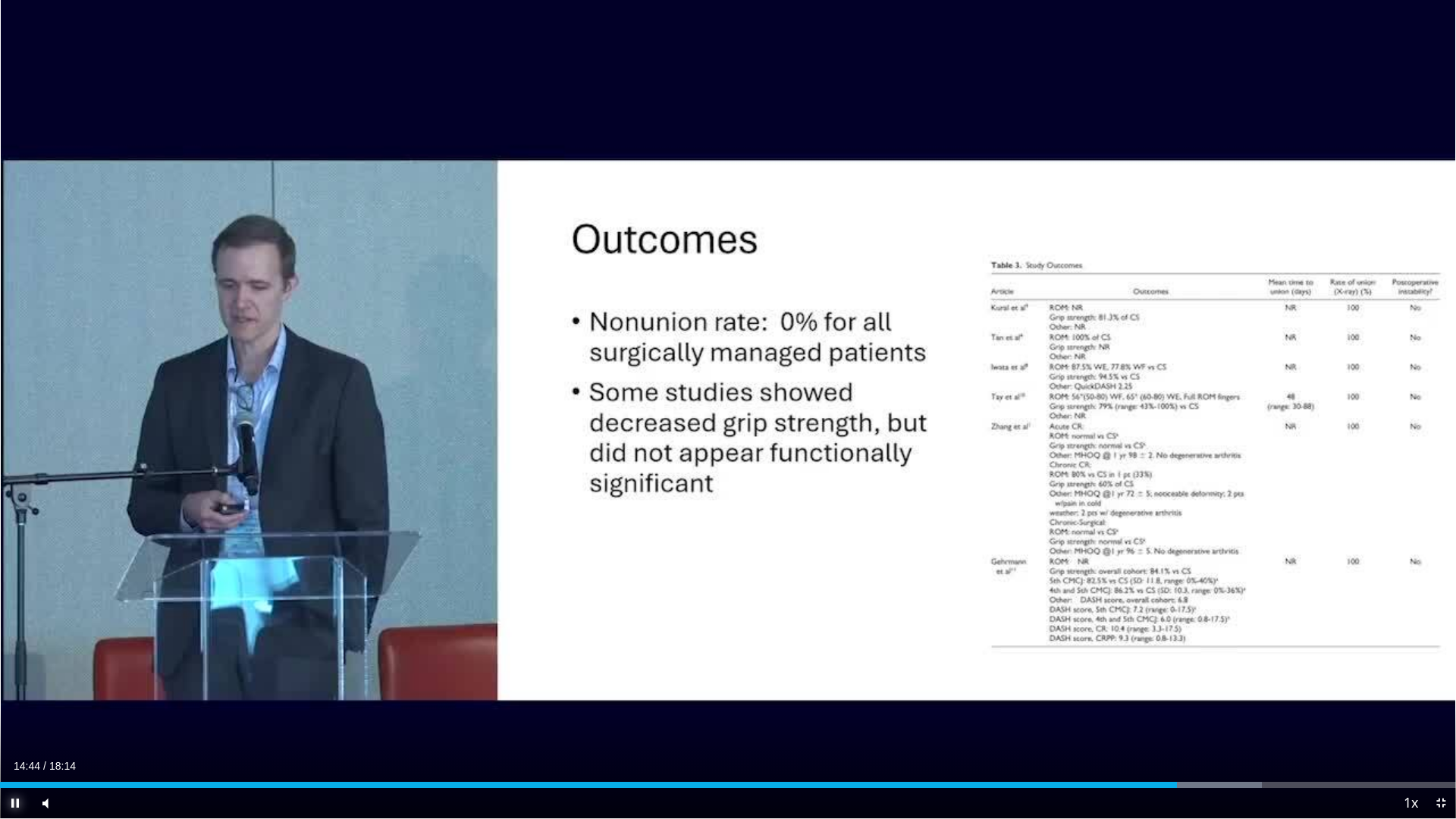
click at [15, 729] on span "Video Player" at bounding box center [15, 804] width 31 height 31
click at [1437, 729] on span "Video Player" at bounding box center [1441, 804] width 31 height 31
